Goal: Task Accomplishment & Management: Manage account settings

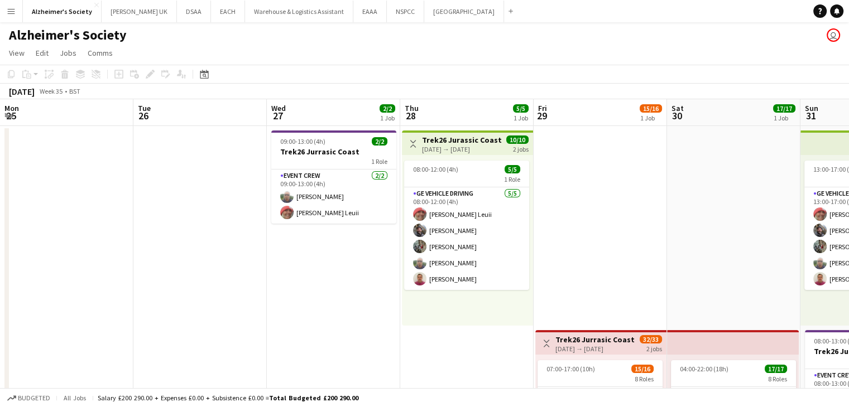
scroll to position [0, 384]
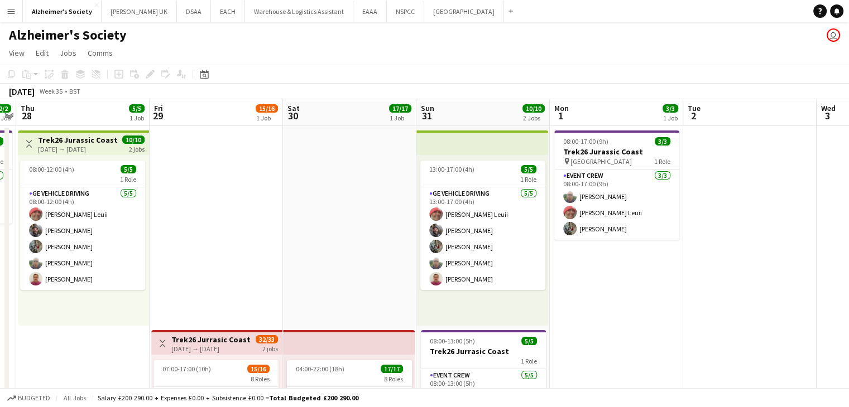
click at [11, 14] on app-icon "Menu" at bounding box center [11, 11] width 9 height 9
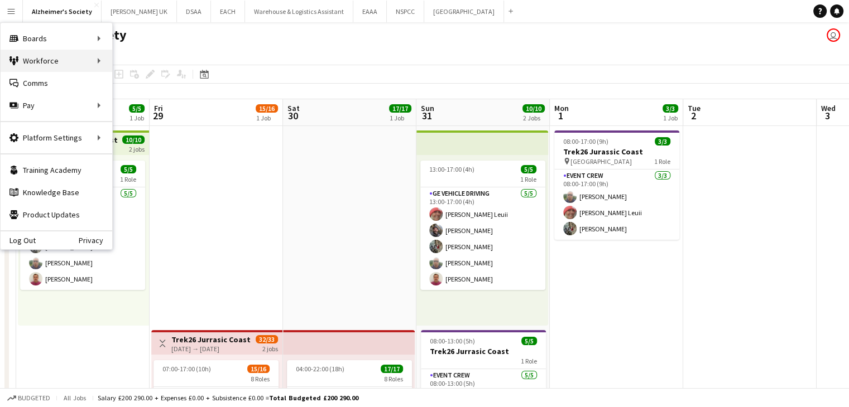
click at [94, 59] on div "Workforce Workforce" at bounding box center [57, 61] width 112 height 22
click at [150, 51] on link "My Workforce" at bounding box center [169, 61] width 112 height 22
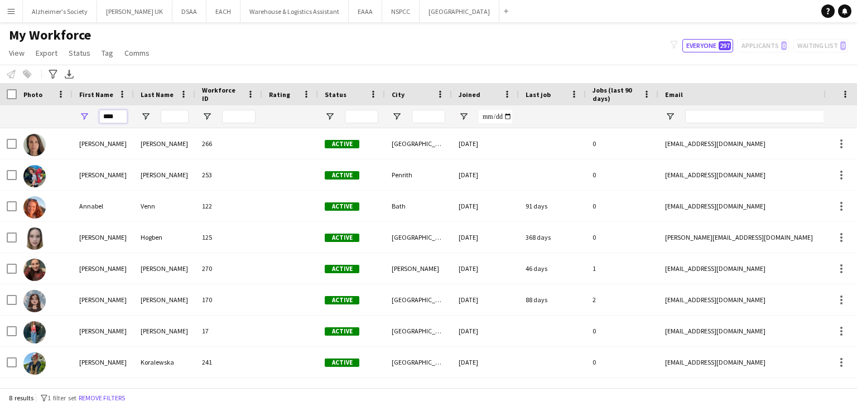
click at [109, 118] on input "****" at bounding box center [113, 116] width 28 height 13
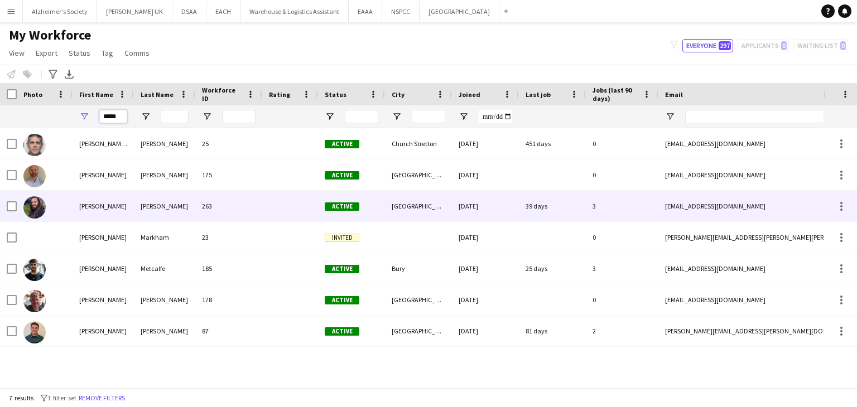
type input "*****"
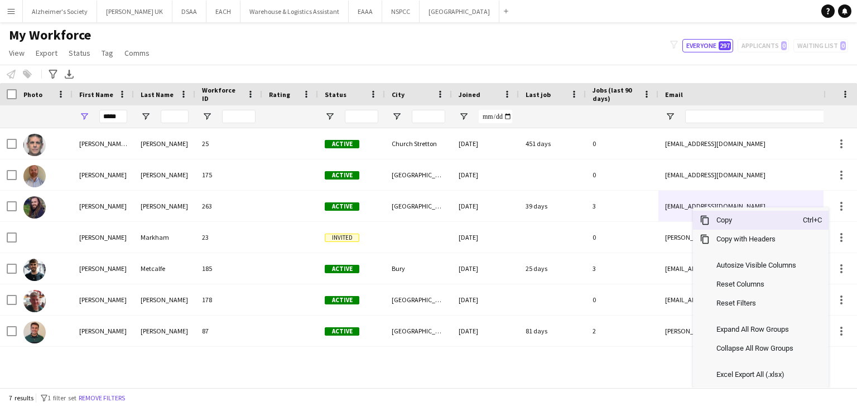
click at [736, 226] on span "Copy" at bounding box center [756, 220] width 93 height 19
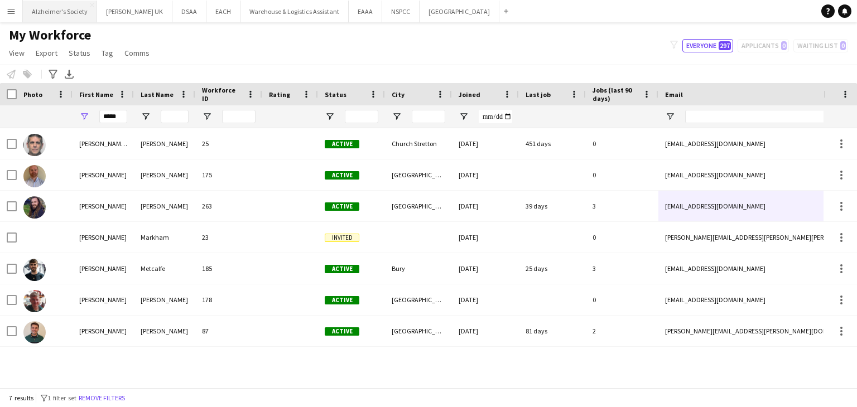
click at [63, 10] on button "Alzheimer's Society Close" at bounding box center [60, 12] width 74 height 22
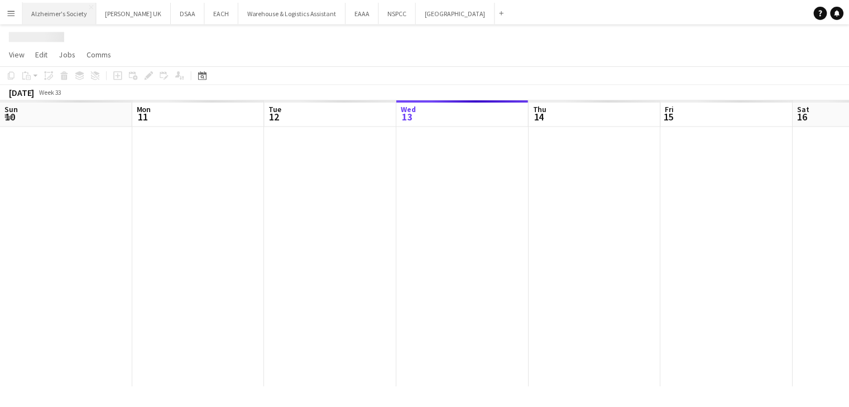
scroll to position [0, 267]
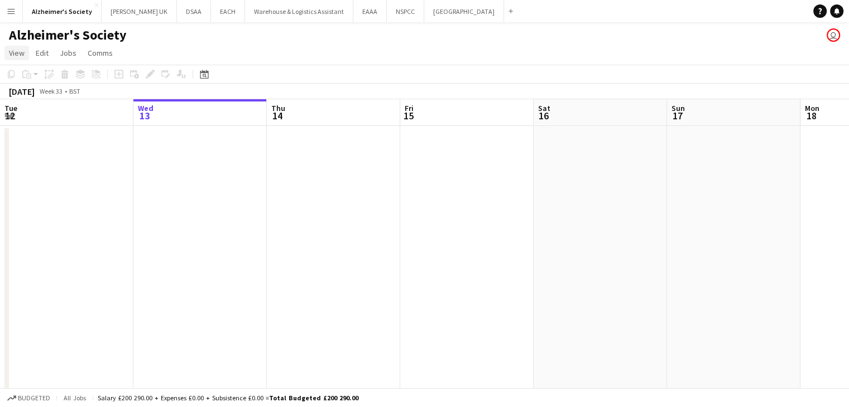
click at [17, 55] on span "View" at bounding box center [17, 53] width 16 height 10
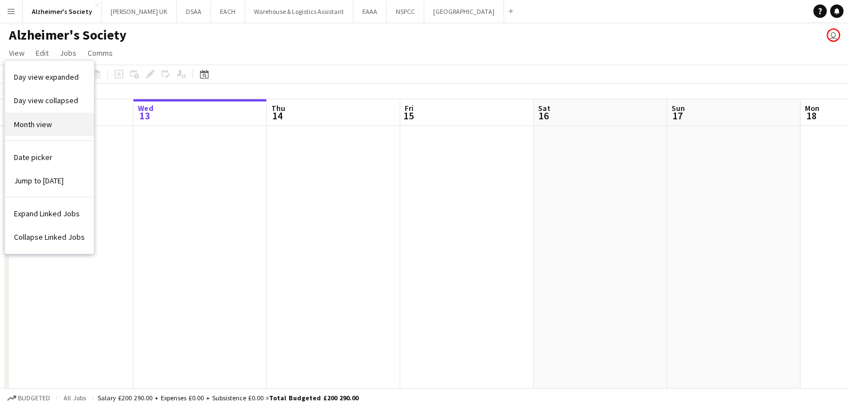
click at [20, 126] on span "Month view" at bounding box center [33, 124] width 38 height 10
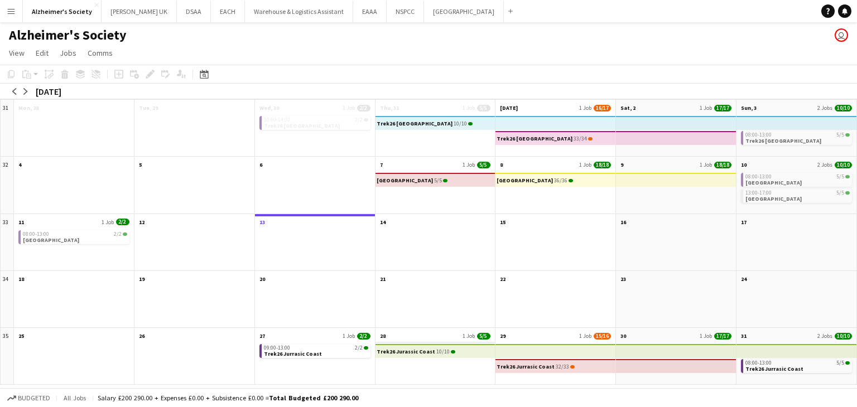
click at [440, 334] on app-month-view-date-header "28 1 Job 5/5" at bounding box center [436, 335] width 120 height 14
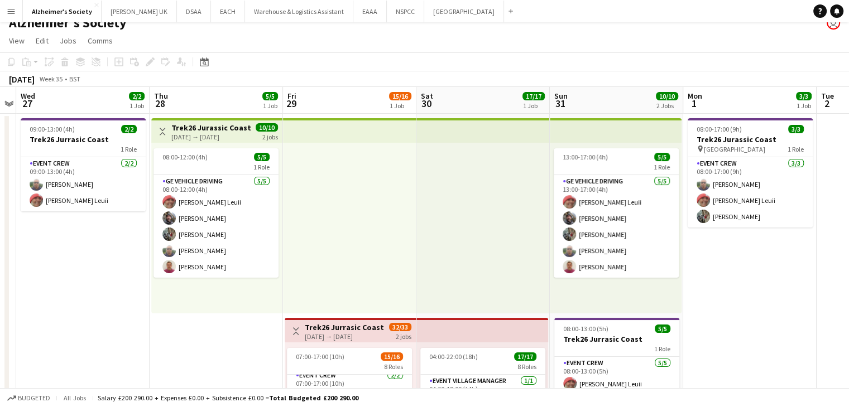
scroll to position [13, 0]
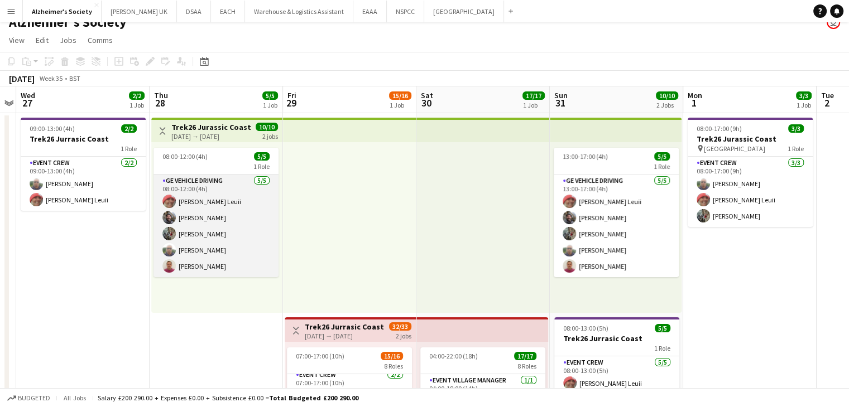
click at [183, 262] on app-card-role "GE Vehicle Driving [DATE] 08:00-12:00 (4h) [PERSON_NAME] Leuii [PERSON_NAME] [P…" at bounding box center [215, 226] width 125 height 103
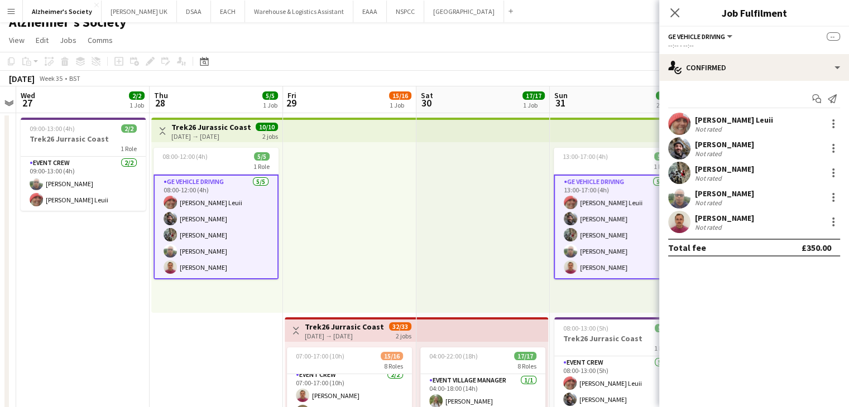
click at [708, 215] on div "[PERSON_NAME]" at bounding box center [724, 218] width 59 height 10
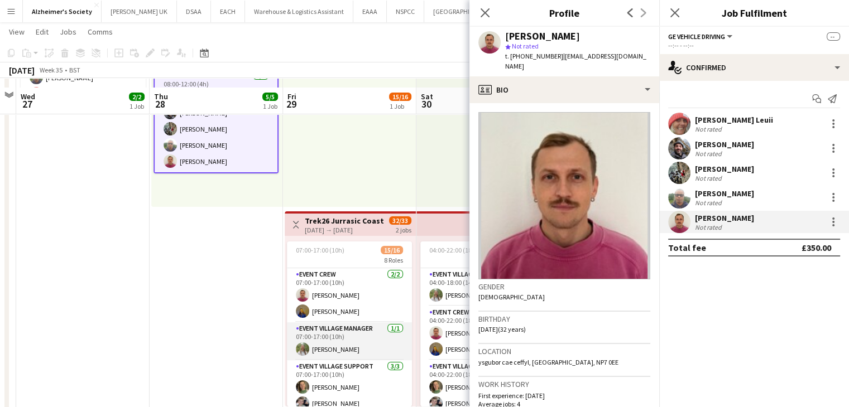
scroll to position [141, 0]
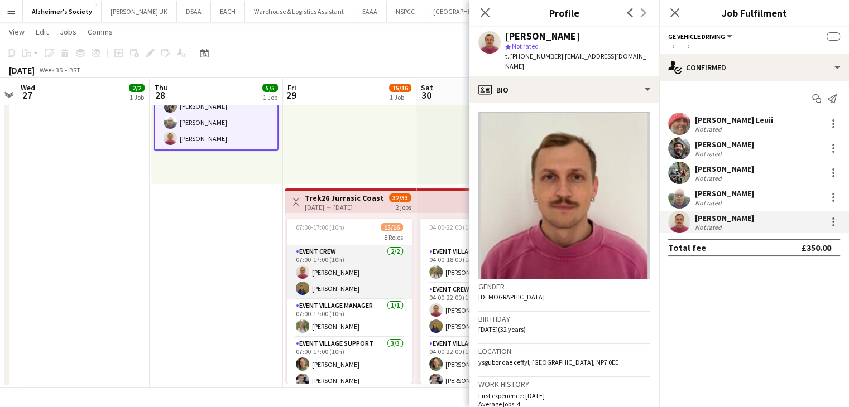
click at [311, 291] on app-card-role "Event Crew [DATE] 07:00-17:00 (10h) [PERSON_NAME] [PERSON_NAME]" at bounding box center [349, 273] width 125 height 54
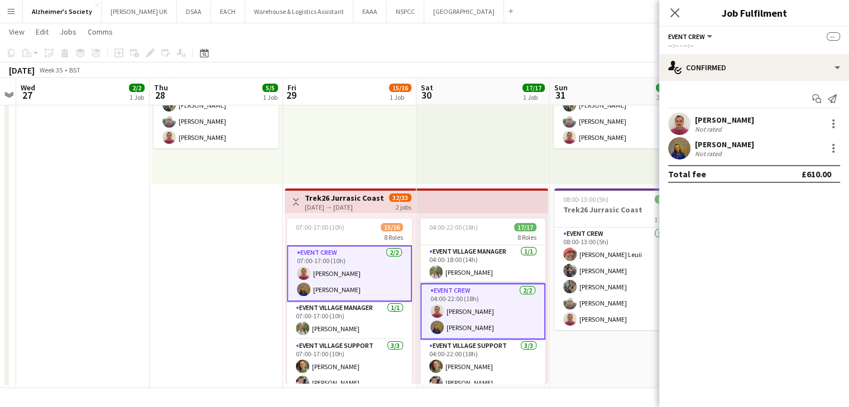
click at [685, 148] on app-user-avatar at bounding box center [679, 148] width 22 height 22
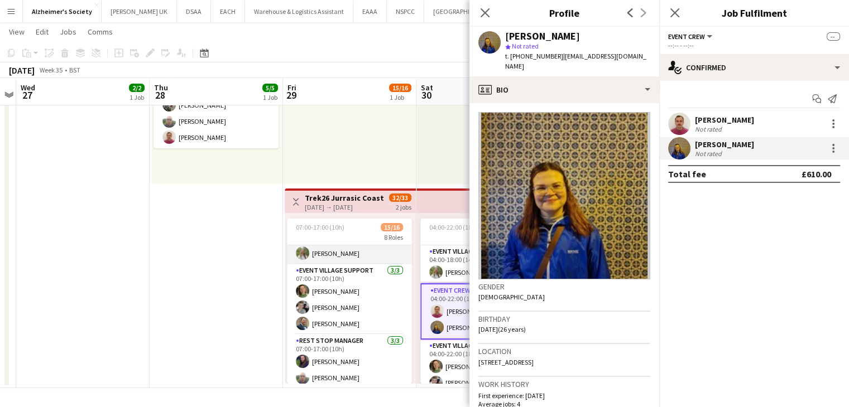
scroll to position [70, 0]
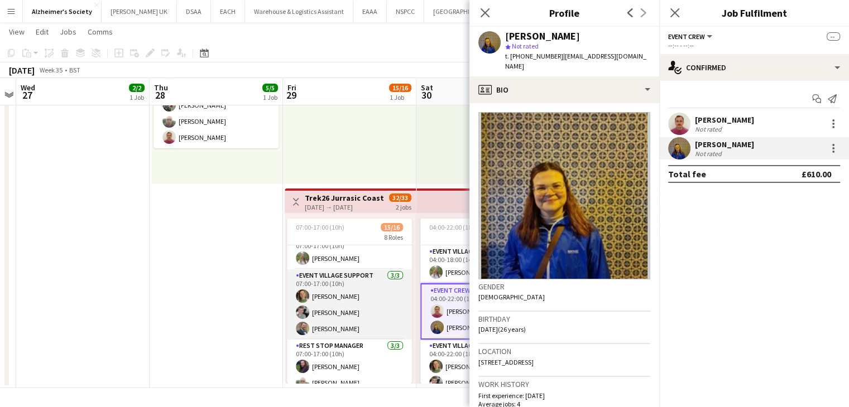
click at [303, 293] on app-user-avatar at bounding box center [302, 296] width 13 height 13
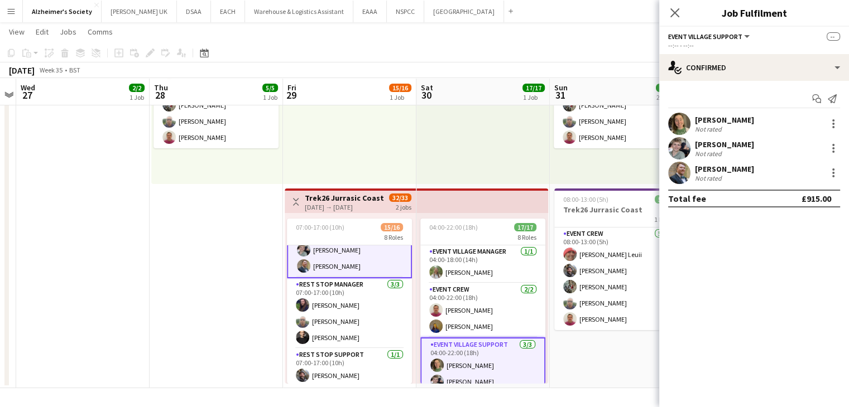
scroll to position [129, 0]
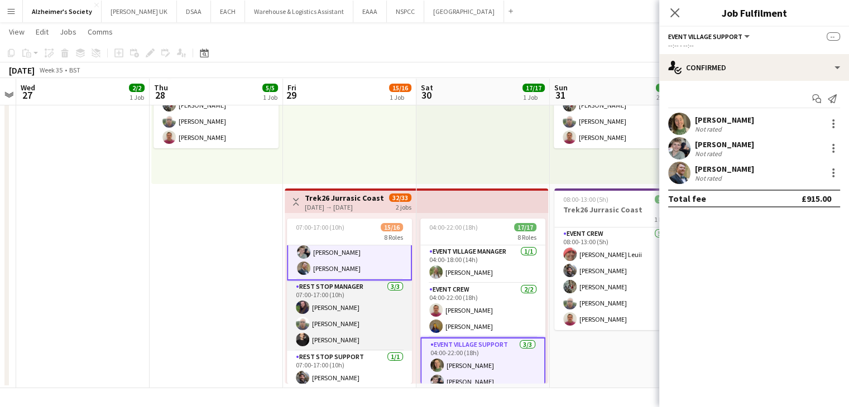
click at [302, 306] on app-user-avatar at bounding box center [302, 307] width 13 height 13
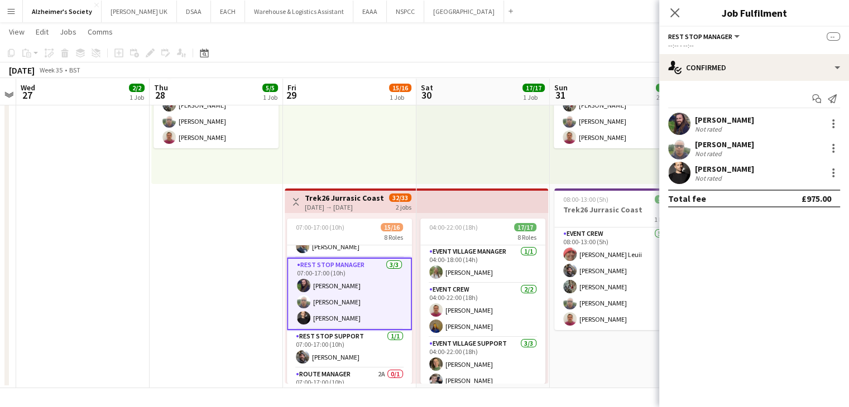
scroll to position [151, 0]
click at [301, 281] on app-user-avatar at bounding box center [303, 284] width 13 height 13
click at [840, 118] on div "[PERSON_NAME] Not rated" at bounding box center [754, 124] width 190 height 22
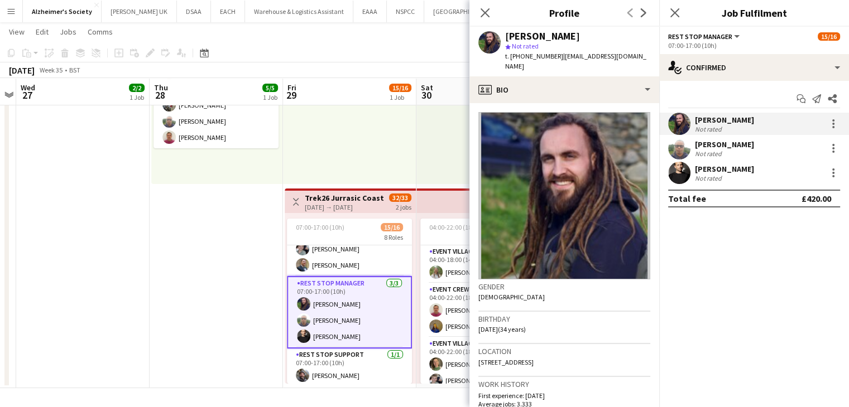
scroll to position [99, 0]
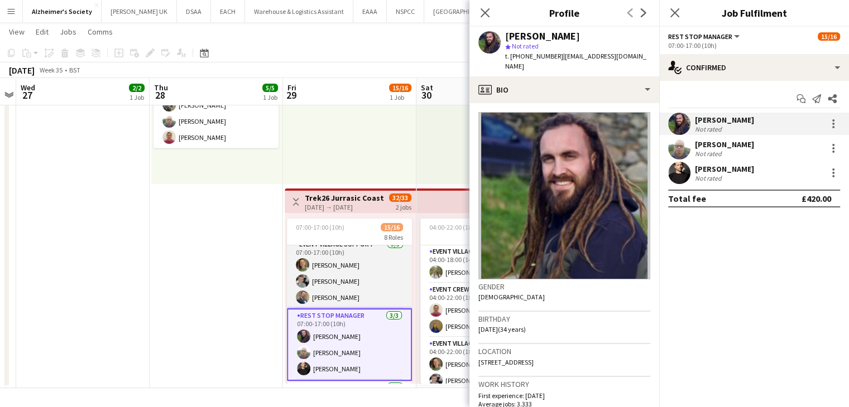
click at [312, 296] on app-card-role "Event Village Support [DATE] 07:00-17:00 (10h) [PERSON_NAME] [PERSON_NAME] [PER…" at bounding box center [349, 273] width 125 height 70
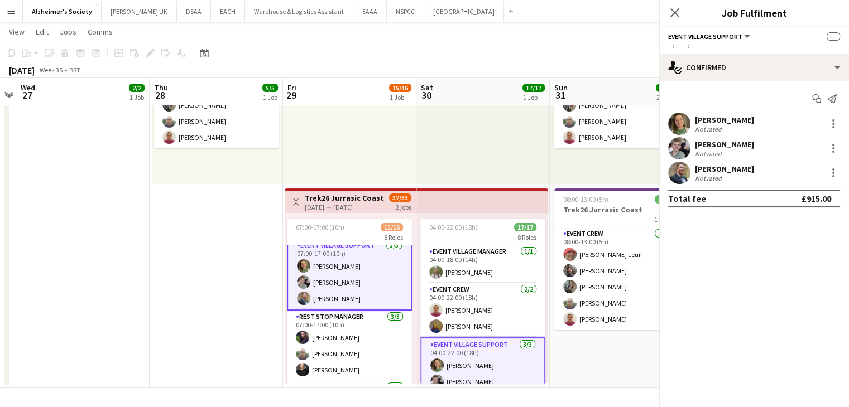
scroll to position [100, 0]
click at [679, 171] on app-user-avatar at bounding box center [679, 173] width 22 height 22
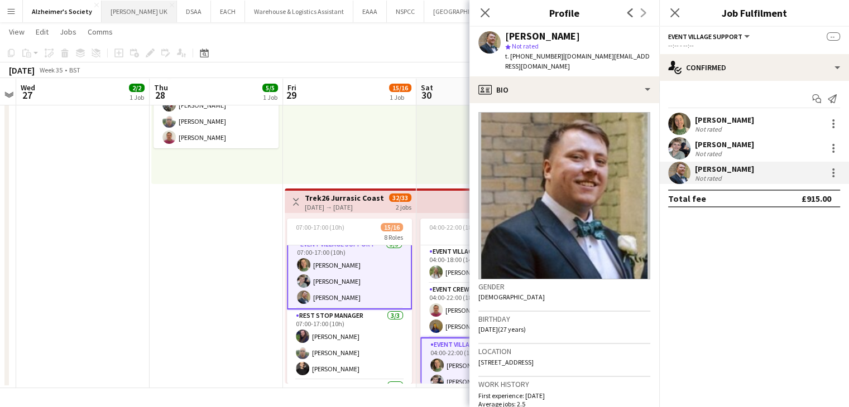
click at [121, 13] on button "[PERSON_NAME] UK Close" at bounding box center [139, 12] width 75 height 22
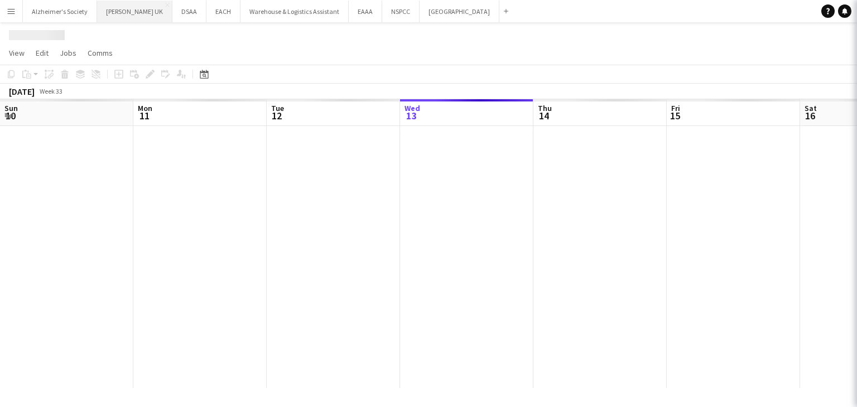
scroll to position [0, 267]
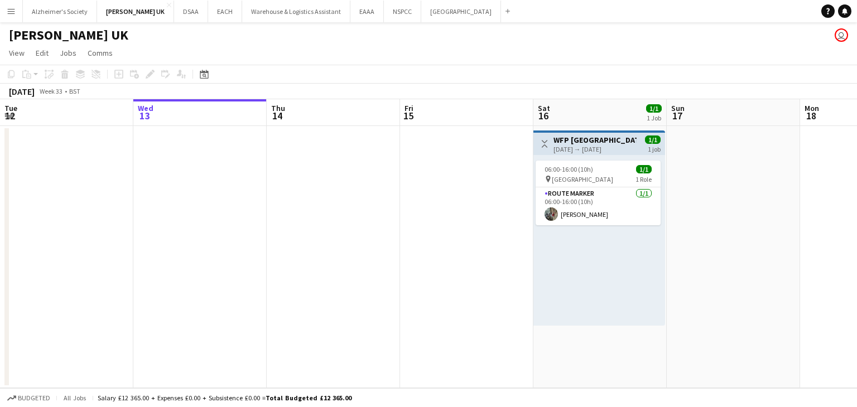
click at [18, 16] on button "Menu" at bounding box center [11, 11] width 22 height 22
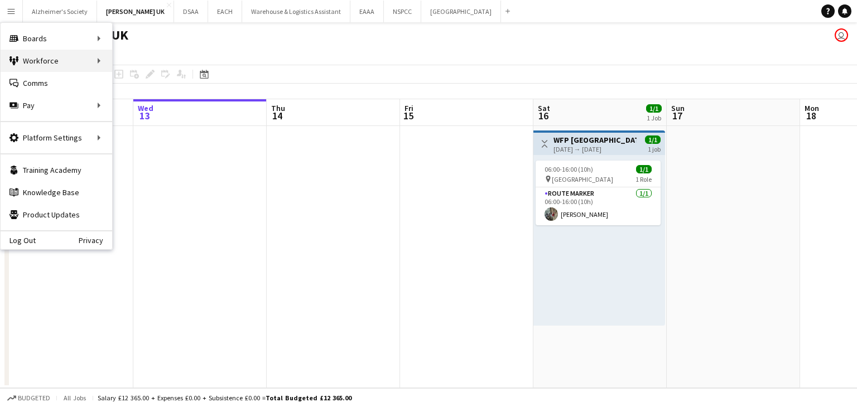
click at [40, 59] on div "Workforce Workforce" at bounding box center [57, 61] width 112 height 22
click at [150, 61] on link "My Workforce" at bounding box center [169, 61] width 112 height 22
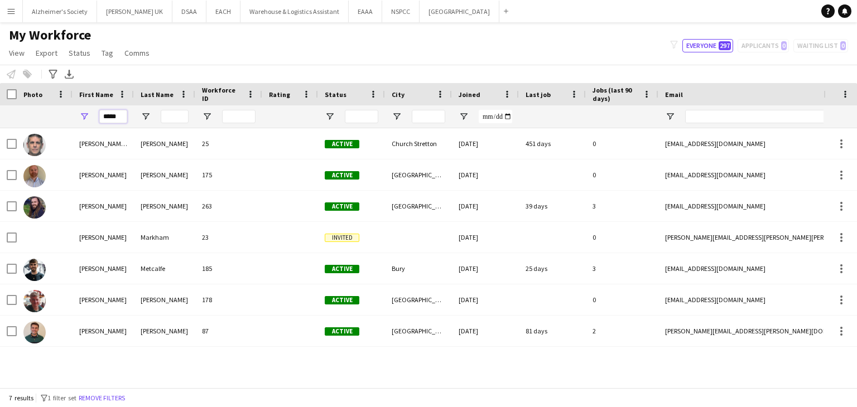
click at [121, 115] on input "*****" at bounding box center [113, 116] width 28 height 13
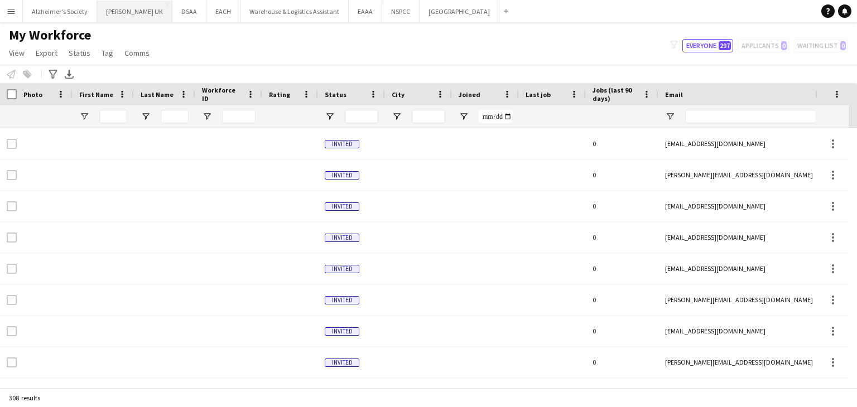
click at [108, 11] on button "[PERSON_NAME] UK Close" at bounding box center [134, 12] width 75 height 22
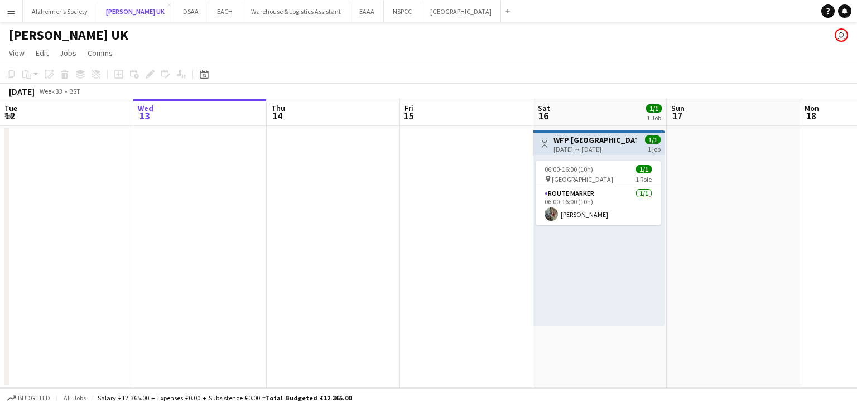
scroll to position [0, 329]
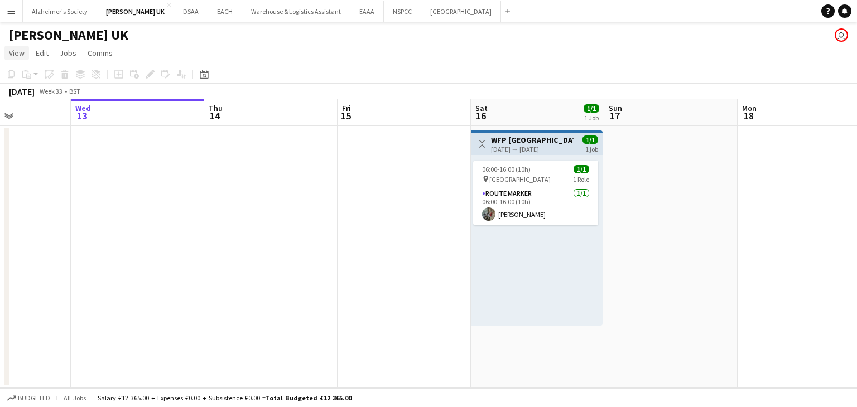
click at [11, 54] on span "View" at bounding box center [17, 53] width 16 height 10
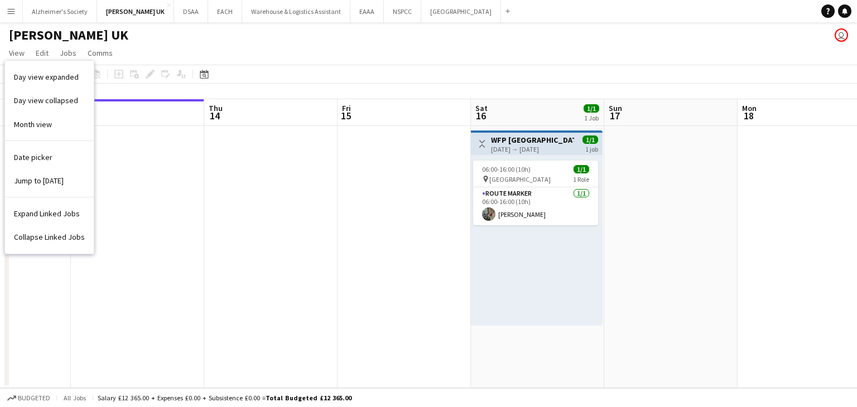
click at [9, 13] on app-icon "Menu" at bounding box center [11, 11] width 9 height 9
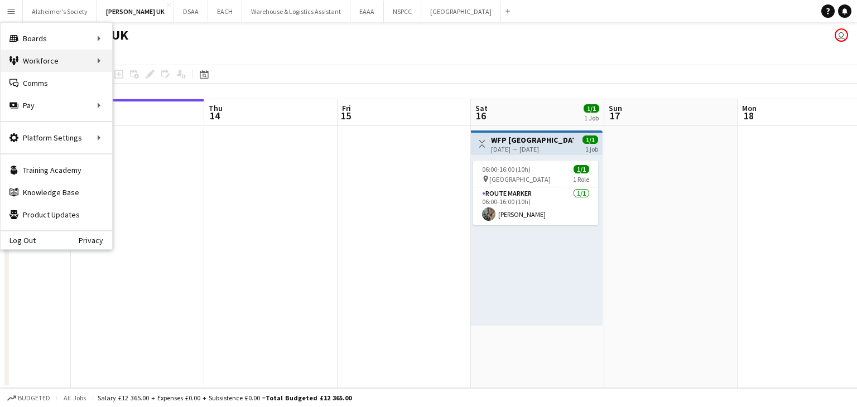
click at [95, 60] on div "Workforce Workforce" at bounding box center [57, 61] width 112 height 22
click at [151, 61] on link "My Workforce" at bounding box center [169, 61] width 112 height 22
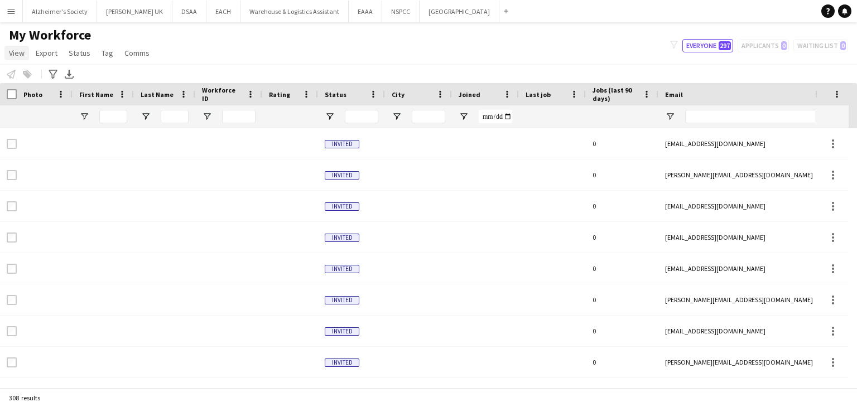
click at [23, 52] on span "View" at bounding box center [17, 53] width 16 height 10
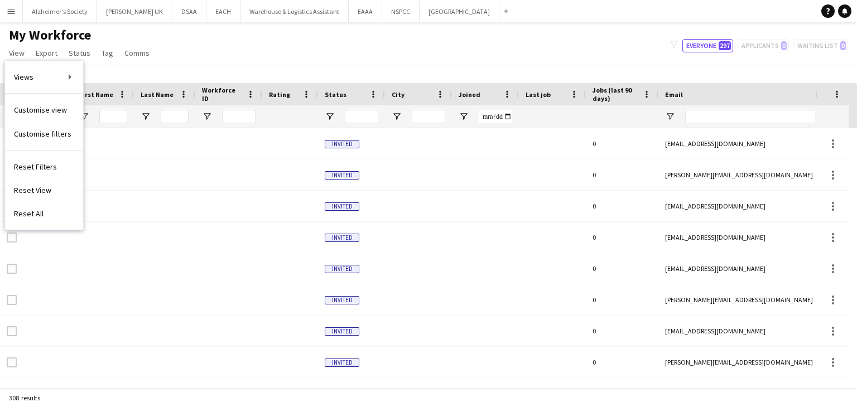
click at [165, 70] on div "Notify workforce Add to tag Select at least one crew to tag him or her. Advance…" at bounding box center [428, 74] width 857 height 18
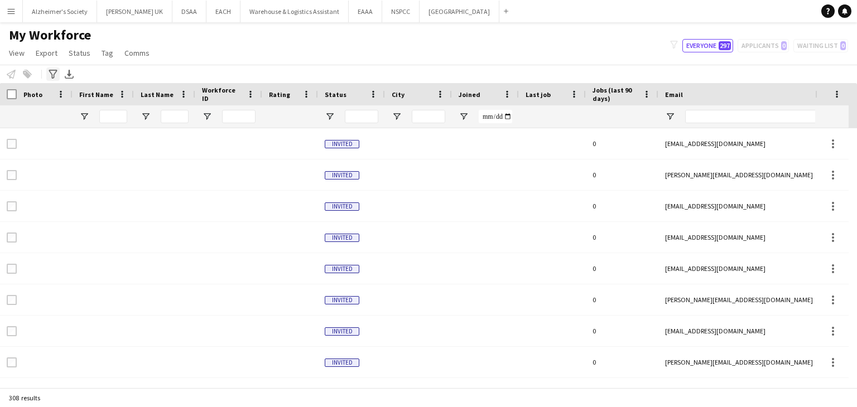
click at [53, 72] on icon "Advanced filters" at bounding box center [53, 74] width 9 height 9
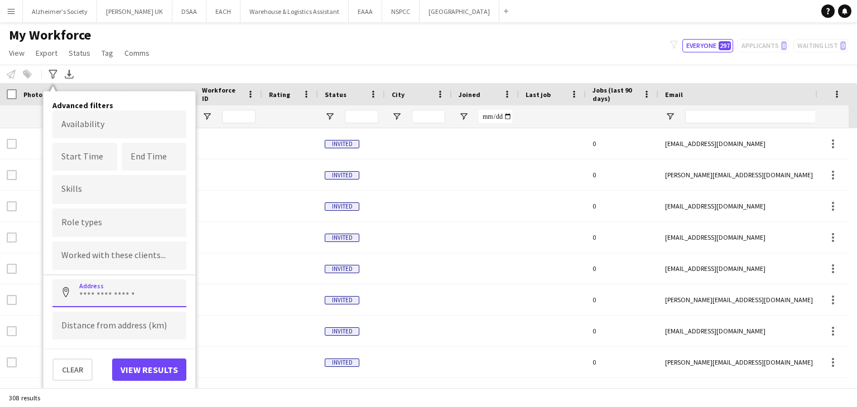
click at [98, 291] on input at bounding box center [119, 294] width 134 height 28
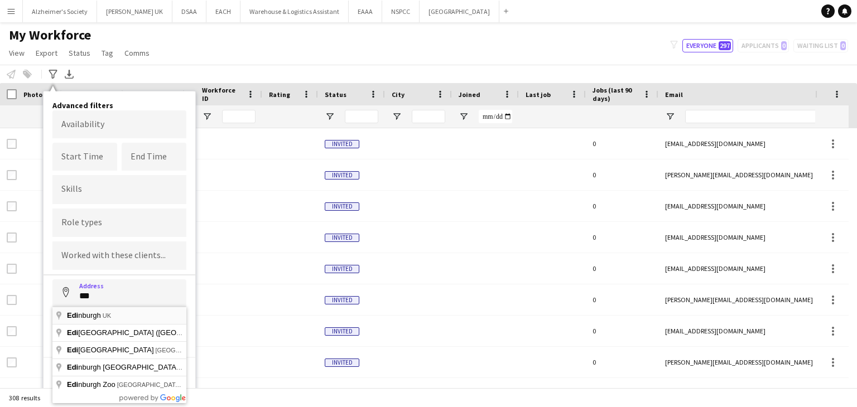
type input "**********"
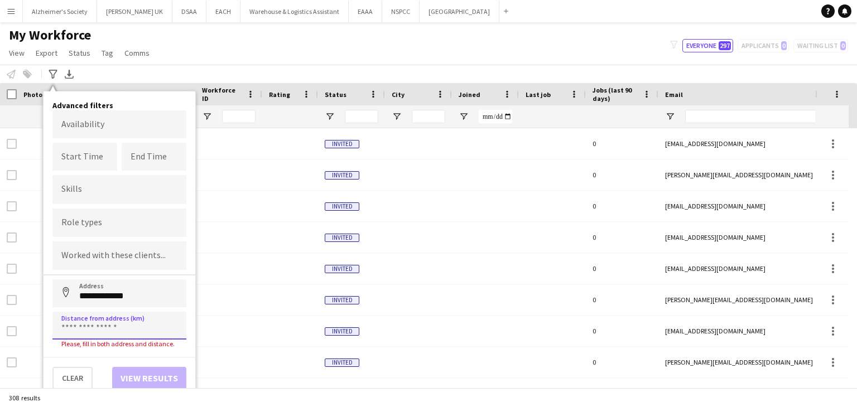
click at [100, 333] on input at bounding box center [119, 326] width 134 height 28
click at [171, 328] on input at bounding box center [119, 326] width 134 height 28
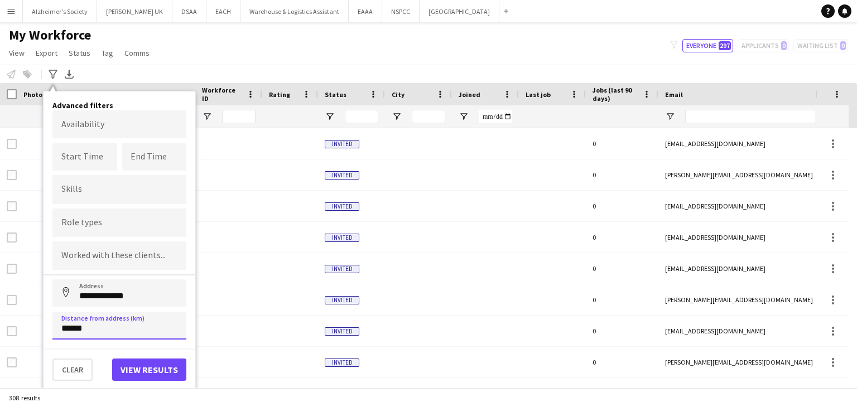
type input "******"
click at [158, 367] on button "View results" at bounding box center [149, 370] width 74 height 22
type input "**********"
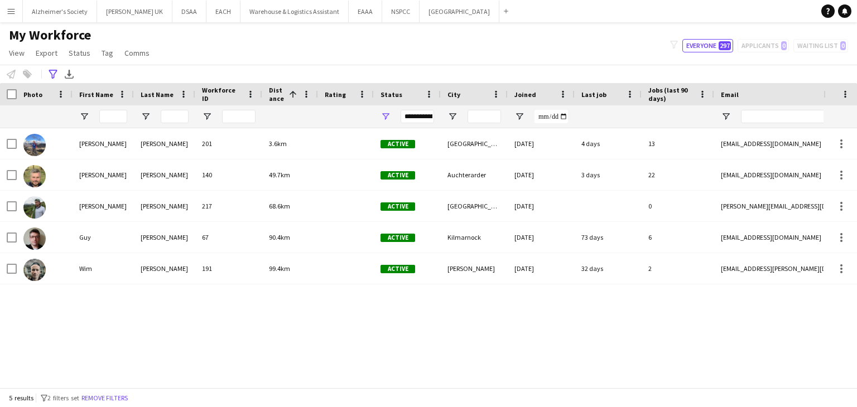
click at [9, 16] on button "Menu" at bounding box center [11, 11] width 22 height 22
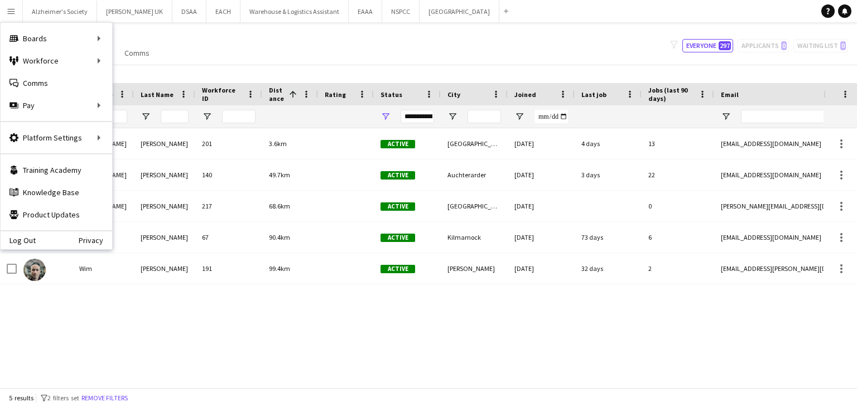
click at [349, 44] on div "My Workforce View Views Default view New view Update view Delete view Edit name…" at bounding box center [428, 46] width 857 height 38
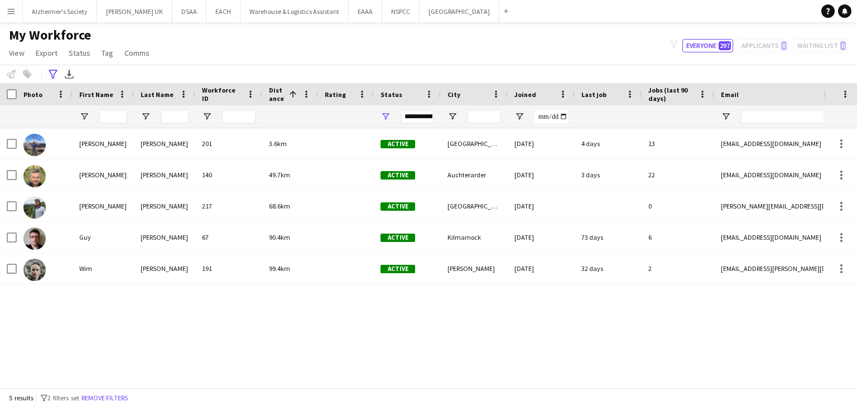
click at [13, 14] on app-icon "Menu" at bounding box center [11, 11] width 9 height 9
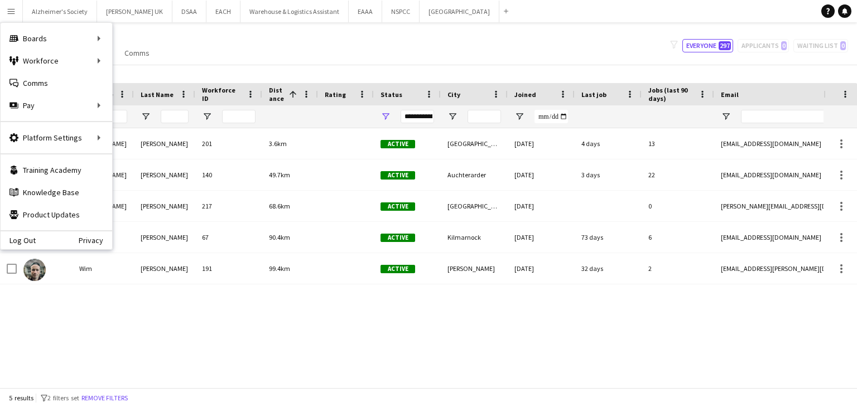
click at [570, 316] on div "[PERSON_NAME] 201 3.6km Active [GEOGRAPHIC_DATA] [DATE] 4 days 13 [EMAIL_ADDRES…" at bounding box center [412, 253] width 824 height 251
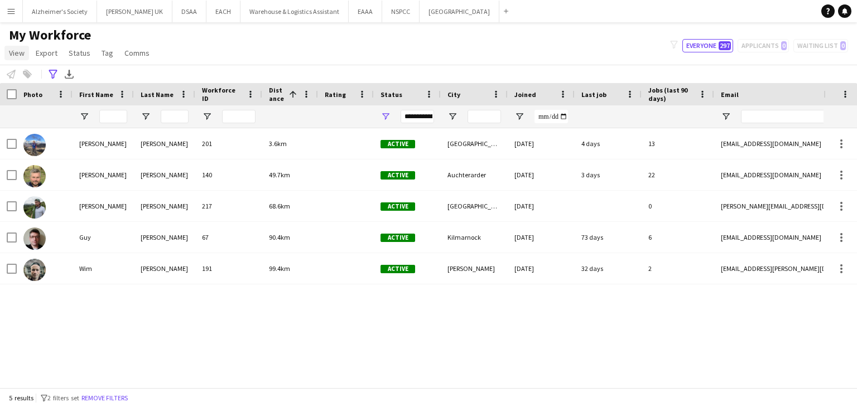
click at [16, 56] on span "View" at bounding box center [17, 53] width 16 height 10
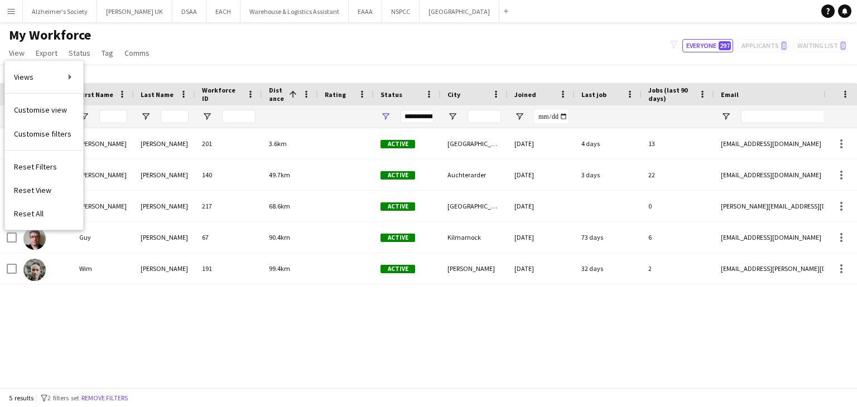
click at [283, 79] on div "**********" at bounding box center [428, 74] width 857 height 18
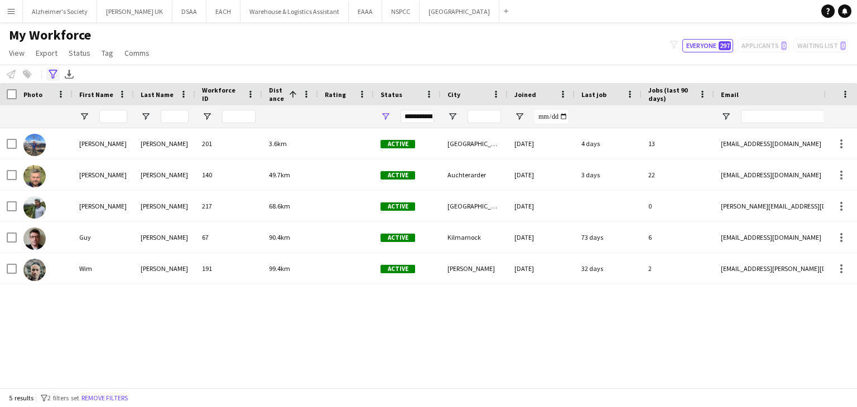
click at [55, 78] on icon "Advanced filters" at bounding box center [53, 74] width 9 height 9
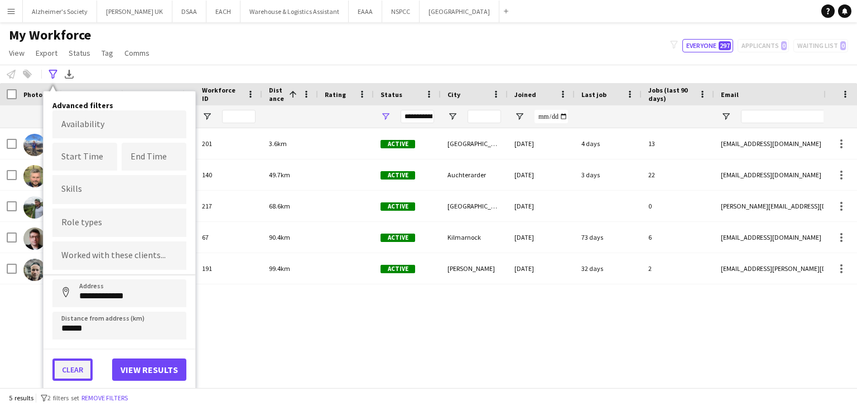
click at [76, 363] on button "Clear" at bounding box center [72, 370] width 40 height 22
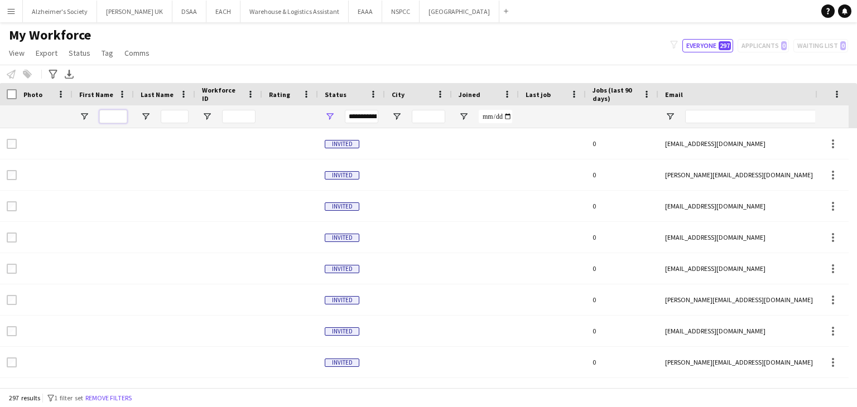
click at [110, 117] on input "First Name Filter Input" at bounding box center [113, 116] width 28 height 13
click at [109, 114] on input "First Name Filter Input" at bounding box center [113, 116] width 28 height 13
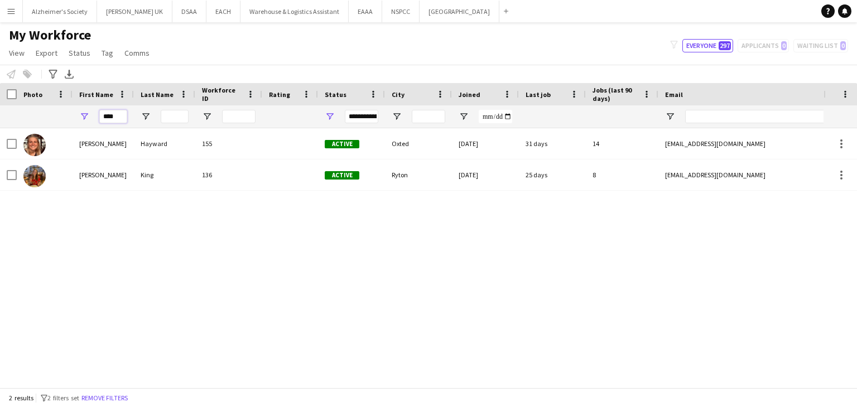
click at [112, 110] on input "****" at bounding box center [113, 116] width 28 height 13
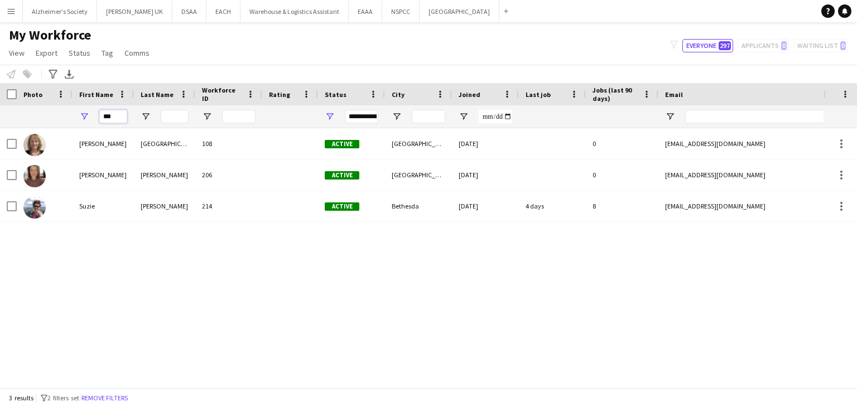
type input "***"
click at [145, 7] on button "[PERSON_NAME] UK Close" at bounding box center [134, 12] width 75 height 22
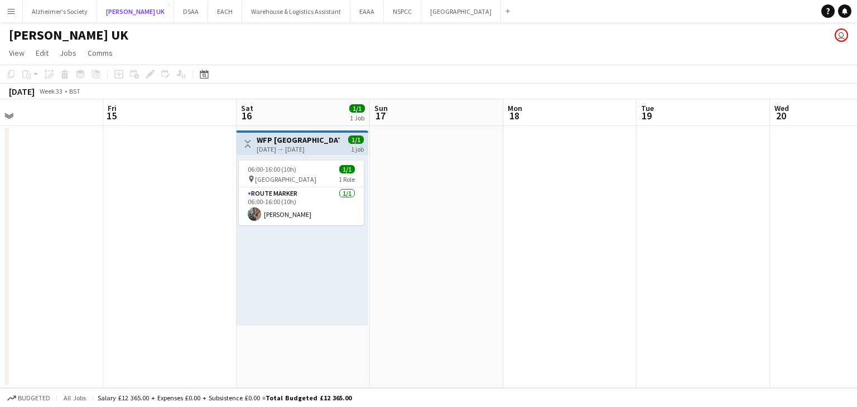
scroll to position [0, 297]
click at [54, 11] on button "Alzheimer's Society Close" at bounding box center [60, 12] width 74 height 22
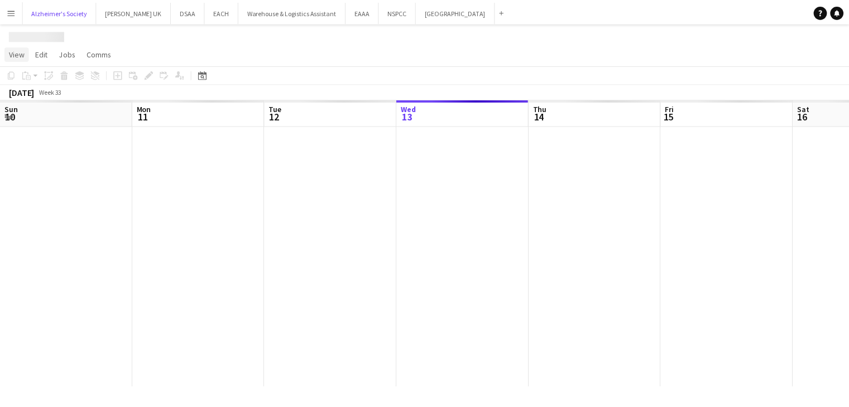
scroll to position [0, 267]
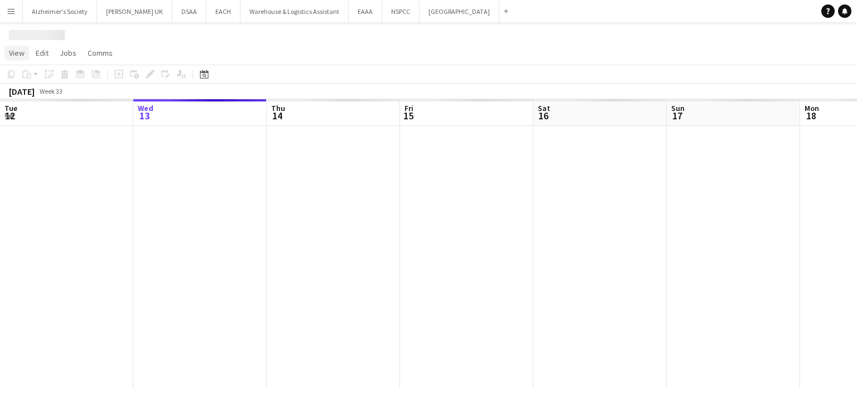
click at [17, 54] on span "View" at bounding box center [17, 53] width 16 height 10
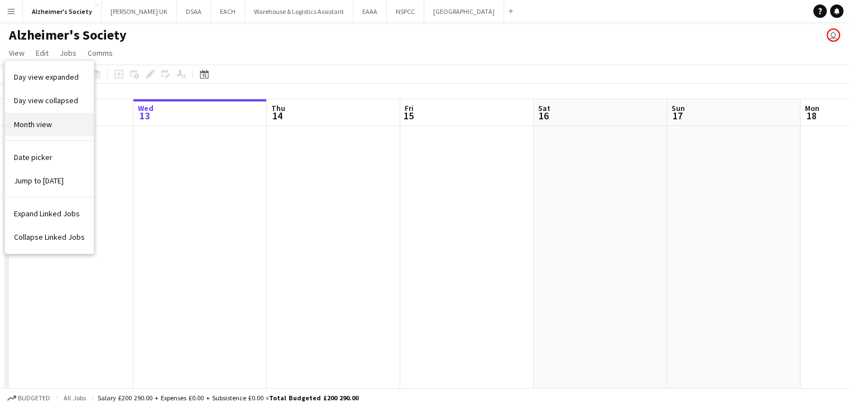
click at [39, 114] on link "Month view" at bounding box center [49, 124] width 89 height 23
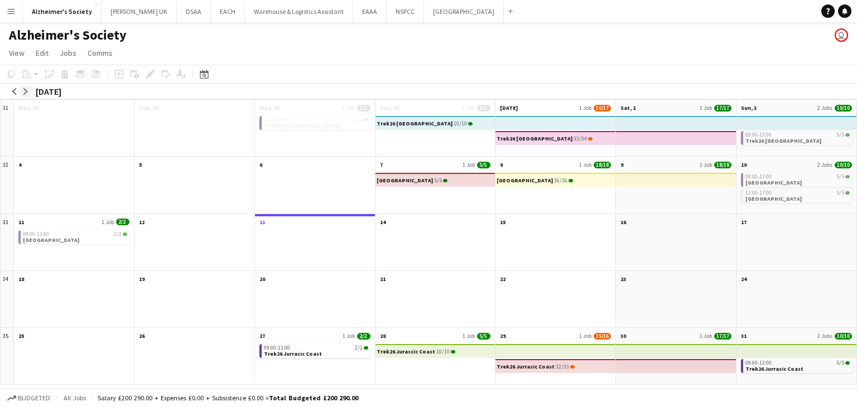
drag, startPoint x: 31, startPoint y: 90, endPoint x: 26, endPoint y: 92, distance: 5.8
click at [26, 92] on div "arrow-left arrow-right [DATE]" at bounding box center [37, 92] width 75 height 16
click at [26, 92] on app-icon "arrow-right" at bounding box center [25, 91] width 7 height 7
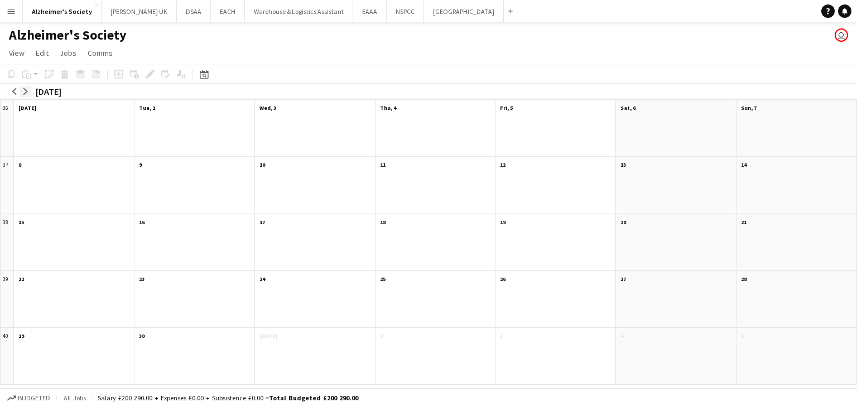
click at [26, 92] on app-icon "arrow-right" at bounding box center [25, 91] width 7 height 7
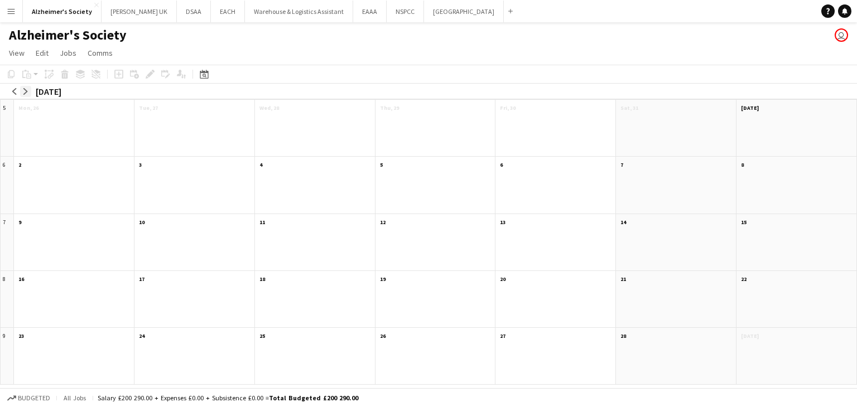
click at [26, 92] on app-icon "arrow-right" at bounding box center [25, 91] width 7 height 7
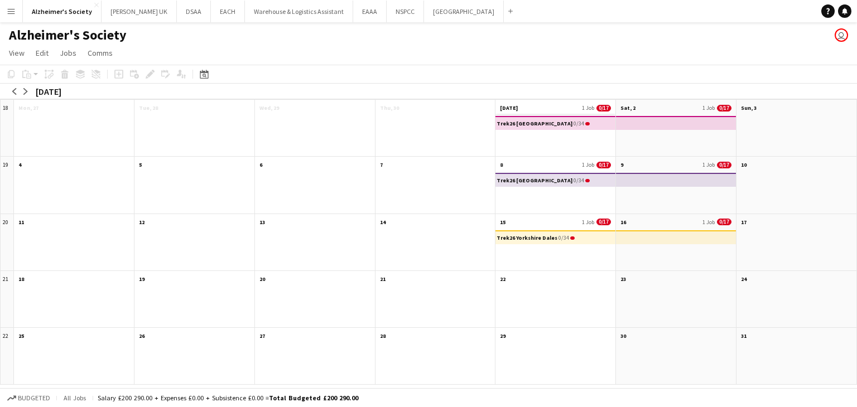
click at [545, 112] on app-month-view-date-header "[DATE] 1 Job 0/17" at bounding box center [555, 107] width 120 height 14
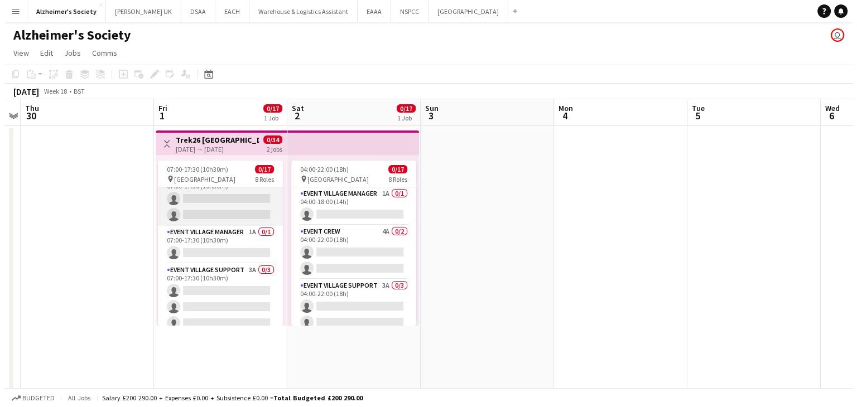
scroll to position [65, 0]
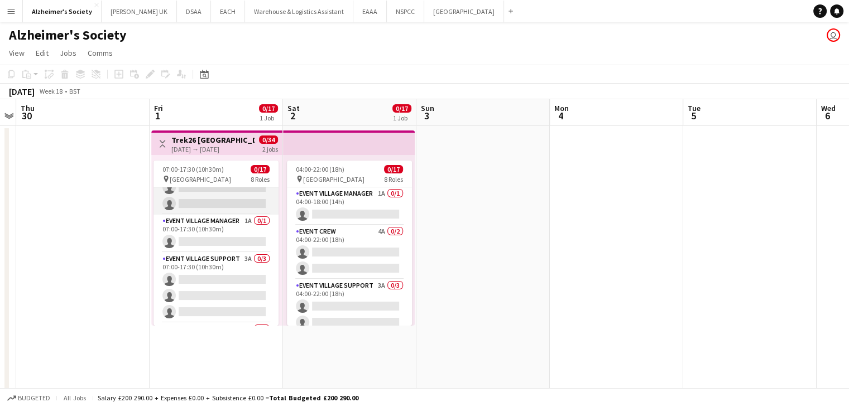
click at [222, 264] on app-card-role "Event Village Support 3A 0/3 07:00-17:30 (10h30m) single-neutral-actions single…" at bounding box center [215, 288] width 125 height 70
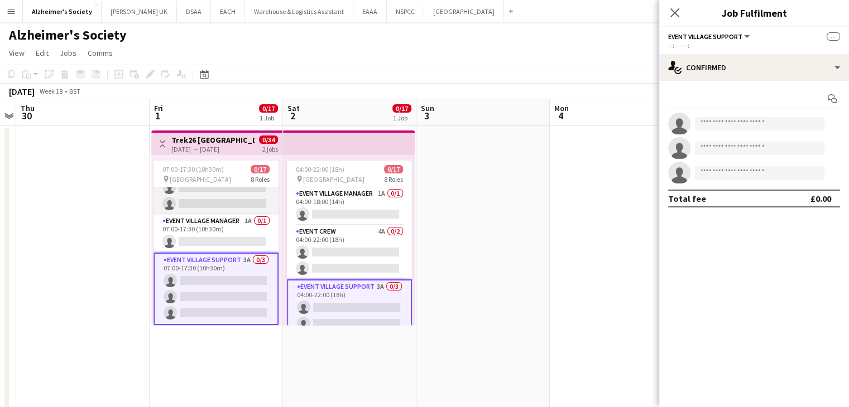
click at [222, 264] on app-card-role "Event Village Support 3A 0/3 07:00-17:30 (10h30m) single-neutral-actions single…" at bounding box center [215, 289] width 125 height 73
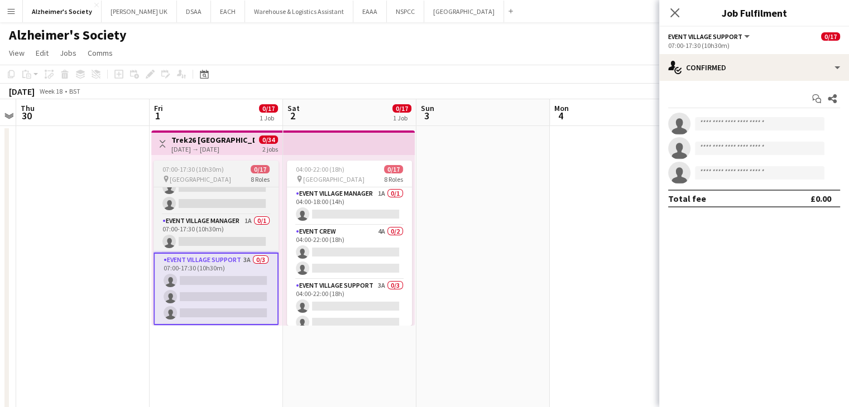
click at [193, 174] on app-job-card "07:00-17:30 (10h30m) 0/17 pin Salisbury 8 Roles Event Control 2A 0/1 07:00-17:3…" at bounding box center [215, 243] width 125 height 165
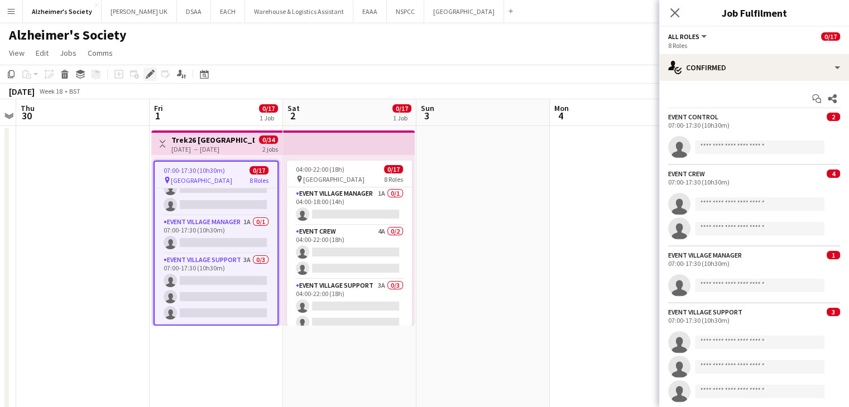
click at [152, 76] on icon "Edit" at bounding box center [150, 74] width 9 height 9
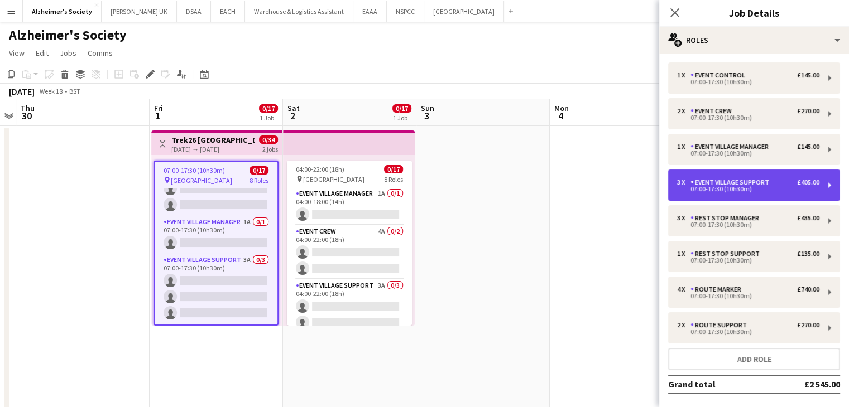
click at [798, 189] on div "07:00-17:30 (10h30m)" at bounding box center [748, 189] width 142 height 6
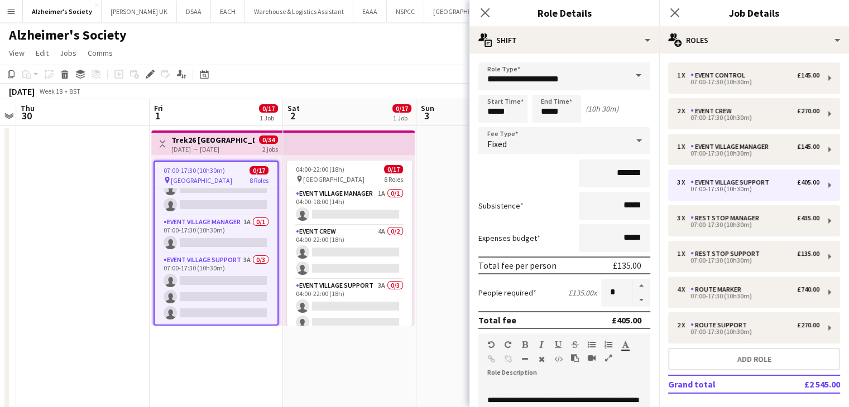
click at [426, 219] on app-date-cell at bounding box center [482, 328] width 133 height 404
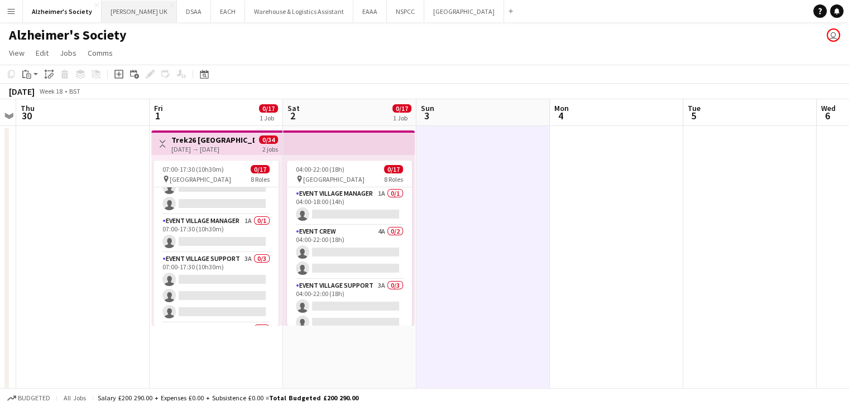
click at [121, 9] on button "[PERSON_NAME] UK Close" at bounding box center [139, 12] width 75 height 22
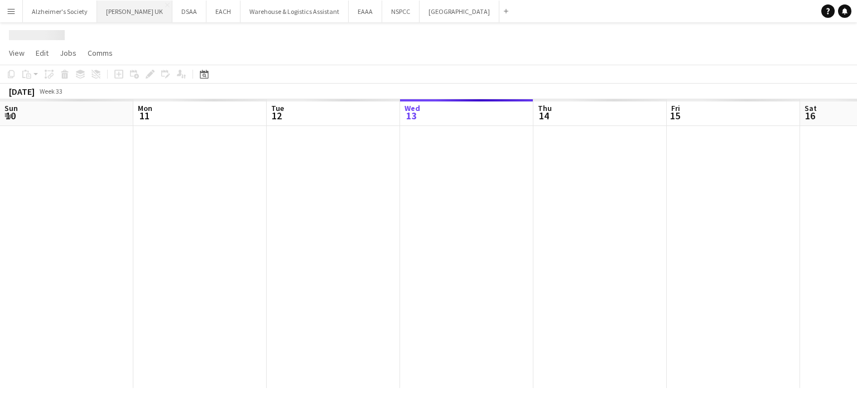
scroll to position [0, 267]
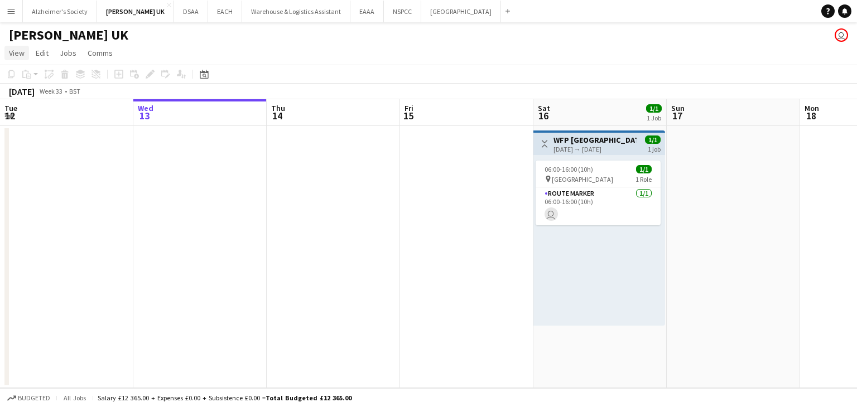
click at [24, 46] on link "View" at bounding box center [16, 53] width 25 height 15
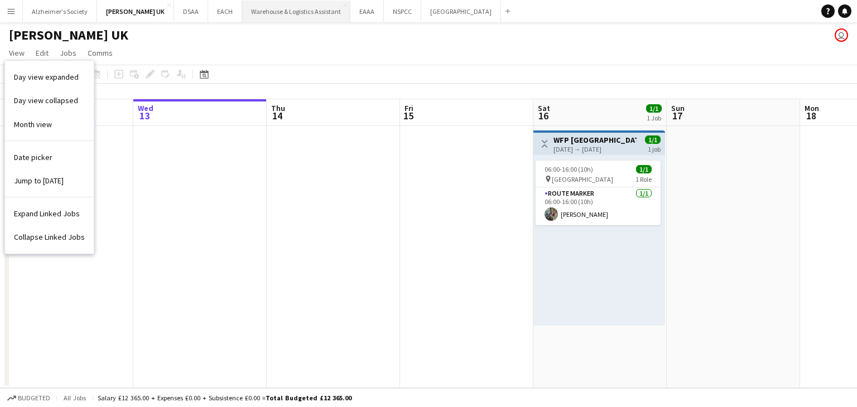
click at [270, 1] on button "Warehouse & Logistics Assistant Close" at bounding box center [296, 12] width 108 height 22
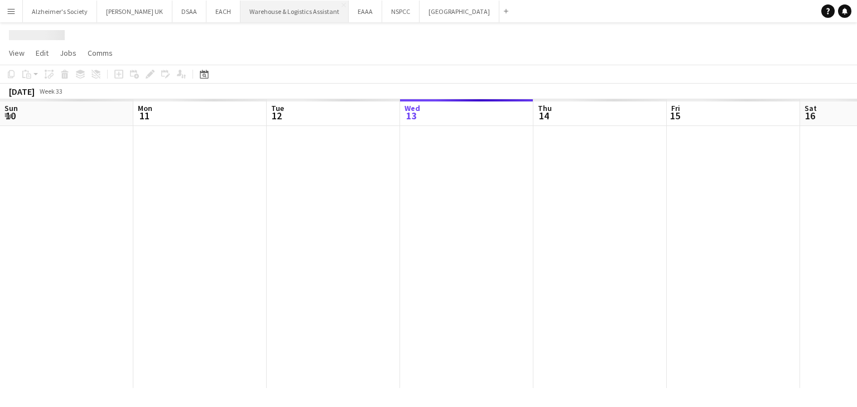
scroll to position [0, 267]
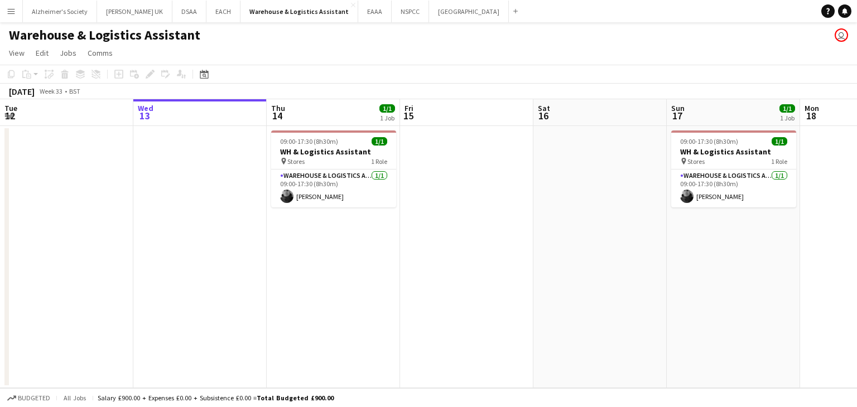
click at [11, 12] on app-icon "Menu" at bounding box center [11, 11] width 9 height 9
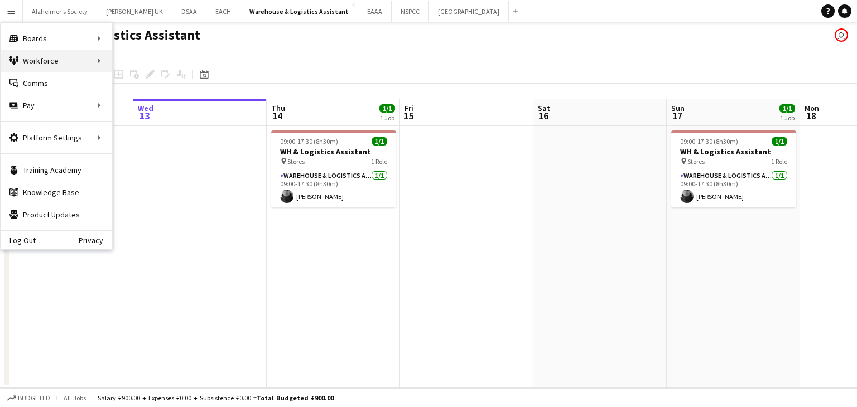
click at [67, 61] on div "Workforce Workforce" at bounding box center [57, 61] width 112 height 22
click at [152, 58] on link "My Workforce" at bounding box center [169, 61] width 112 height 22
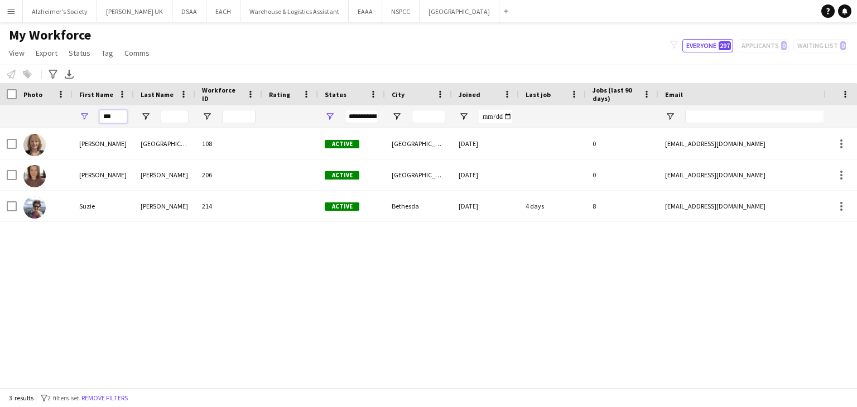
click at [107, 114] on input "***" at bounding box center [113, 116] width 28 height 13
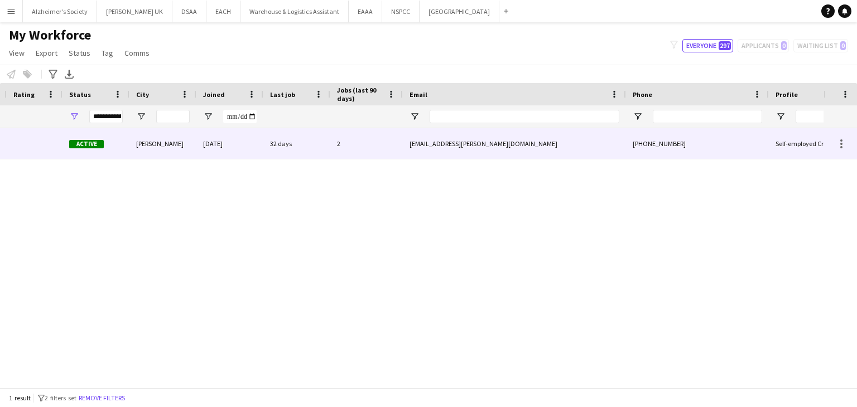
scroll to position [0, 309]
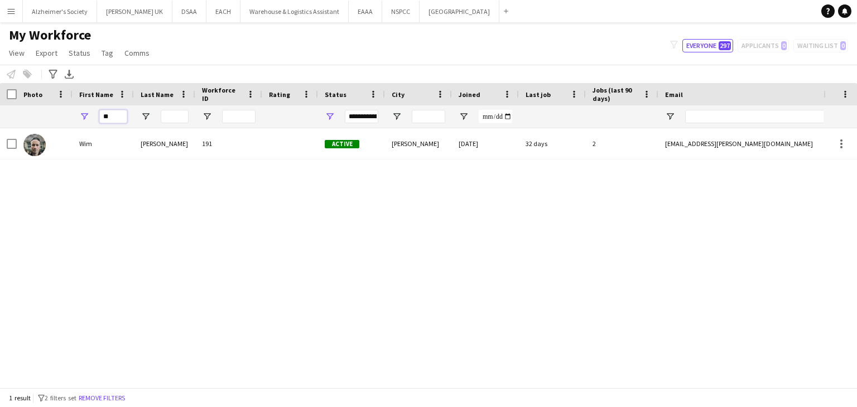
type input "*"
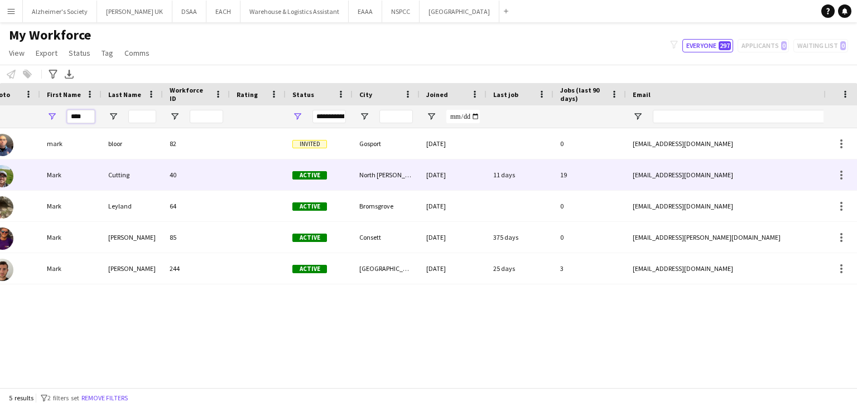
scroll to position [0, 0]
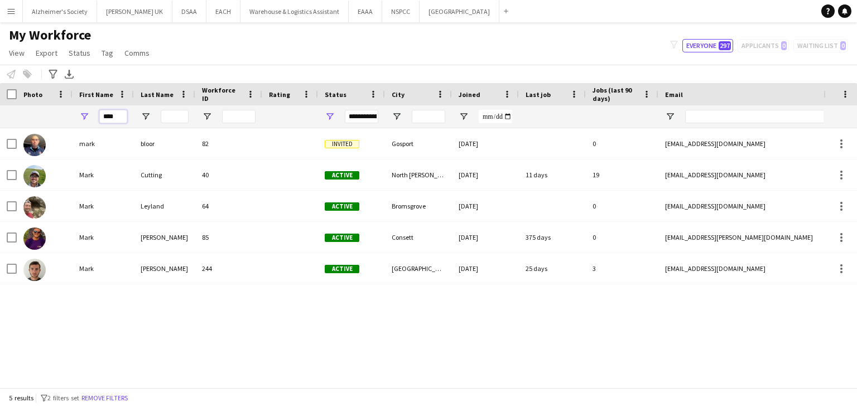
click at [124, 119] on input "****" at bounding box center [113, 116] width 28 height 13
type input "*"
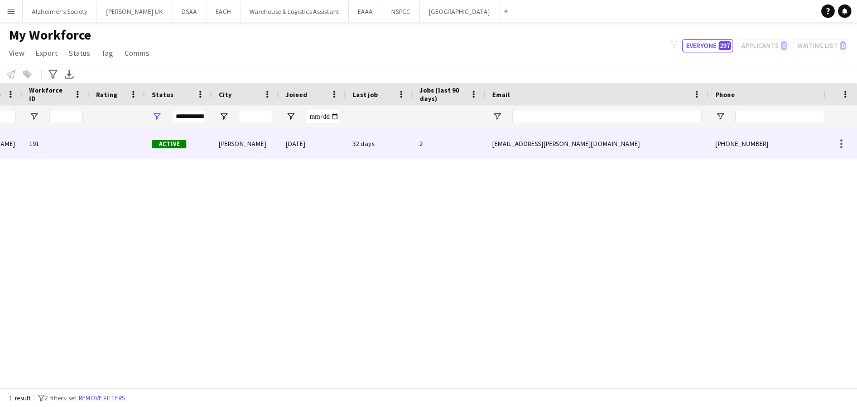
scroll to position [0, 296]
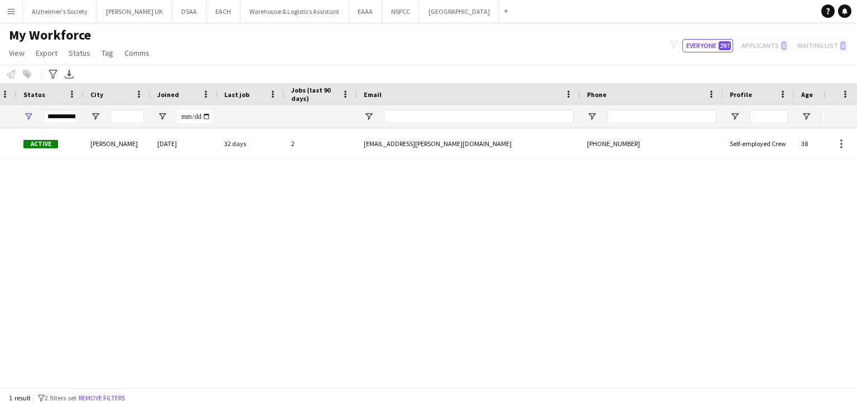
click at [15, 13] on app-icon "Menu" at bounding box center [11, 11] width 9 height 9
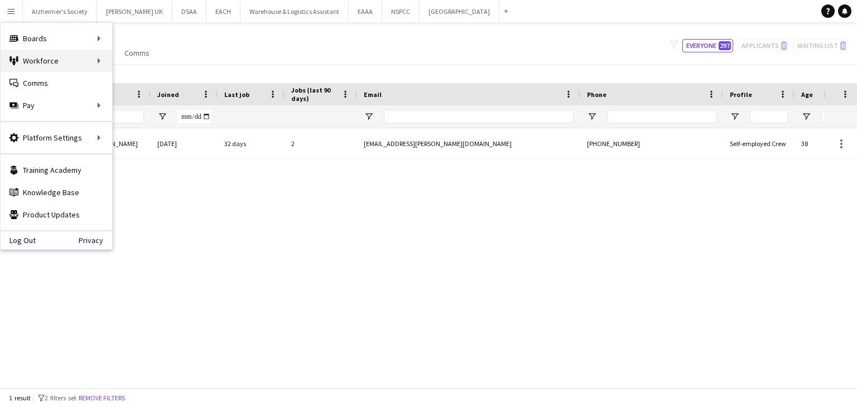
click at [73, 63] on div "Workforce Workforce" at bounding box center [57, 61] width 112 height 22
click at [191, 237] on div "[PERSON_NAME] 191 Active [GEOGRAPHIC_DATA] [DATE] 32 days 2 [EMAIL_ADDRESS][PER…" at bounding box center [412, 253] width 824 height 251
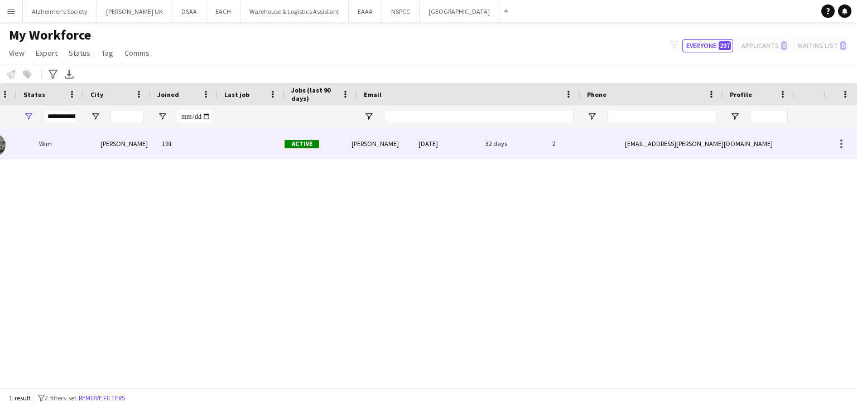
scroll to position [0, 0]
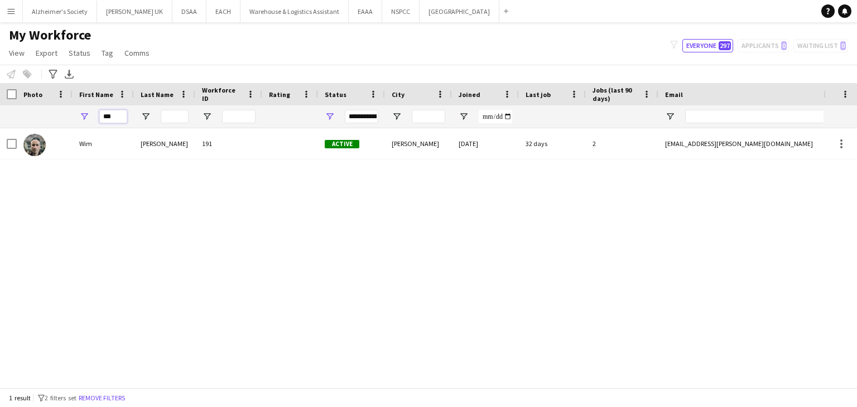
click at [109, 111] on input "***" at bounding box center [113, 116] width 28 height 13
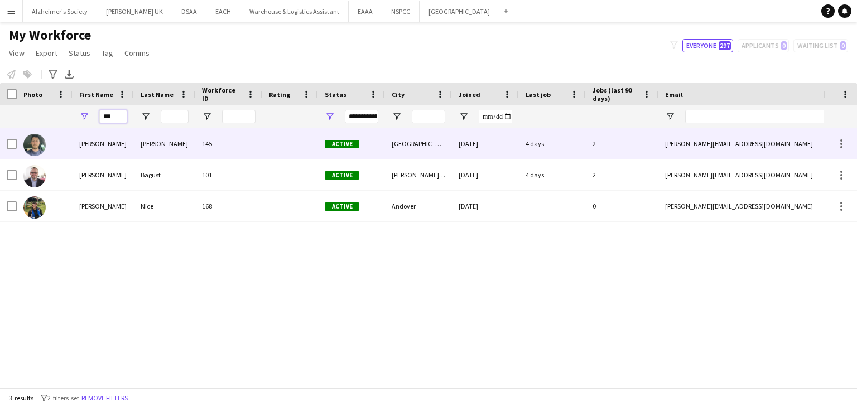
type input "***"
click at [117, 146] on div "[PERSON_NAME]" at bounding box center [103, 143] width 61 height 31
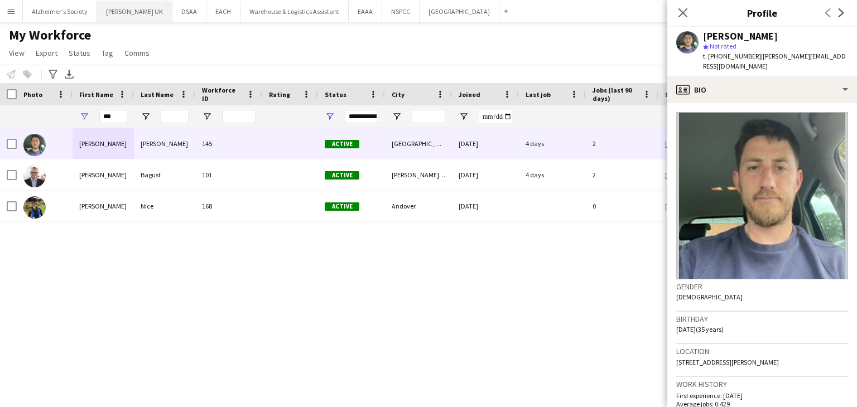
click at [120, 10] on button "[PERSON_NAME] UK Close" at bounding box center [134, 12] width 75 height 22
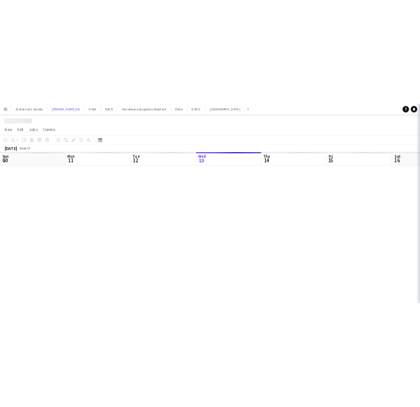
scroll to position [0, 267]
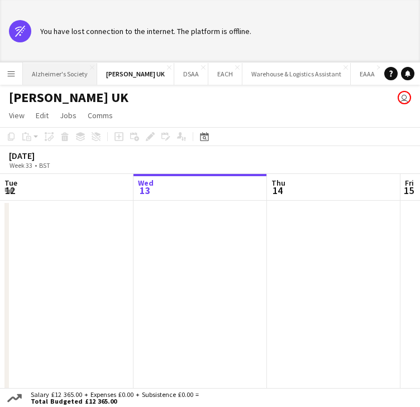
click at [25, 83] on button "Alzheimer's Society Close" at bounding box center [60, 74] width 74 height 22
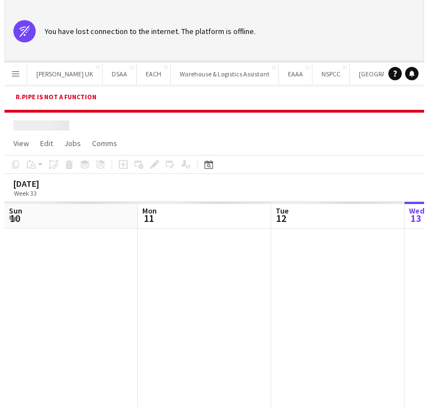
scroll to position [0, 267]
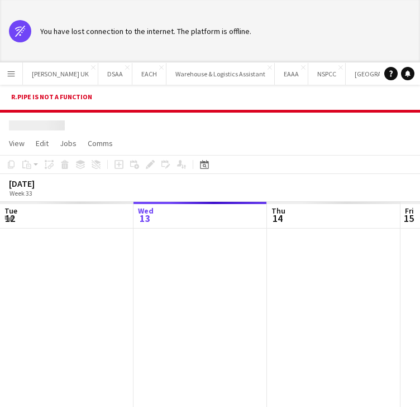
click at [13, 80] on button "Menu" at bounding box center [11, 73] width 22 height 22
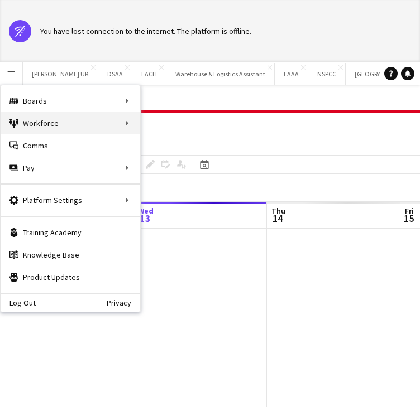
click at [56, 124] on div "Workforce Workforce" at bounding box center [70, 123] width 139 height 22
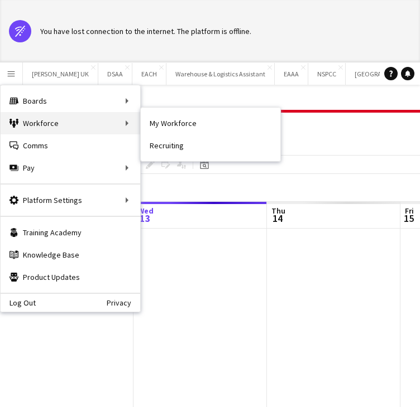
click at [56, 124] on div "Workforce Workforce" at bounding box center [70, 123] width 139 height 22
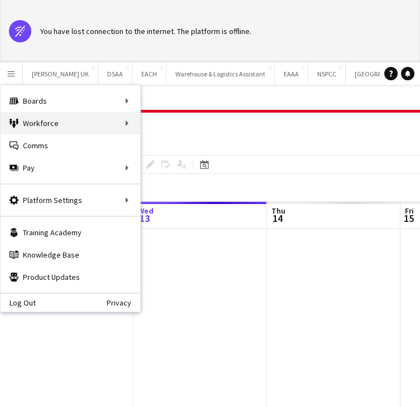
click at [118, 119] on div "Workforce Workforce" at bounding box center [70, 123] width 139 height 22
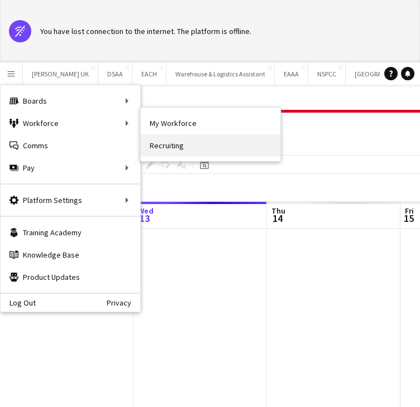
click at [169, 134] on link "Recruiting" at bounding box center [210, 145] width 139 height 22
